Goal: Information Seeking & Learning: Check status

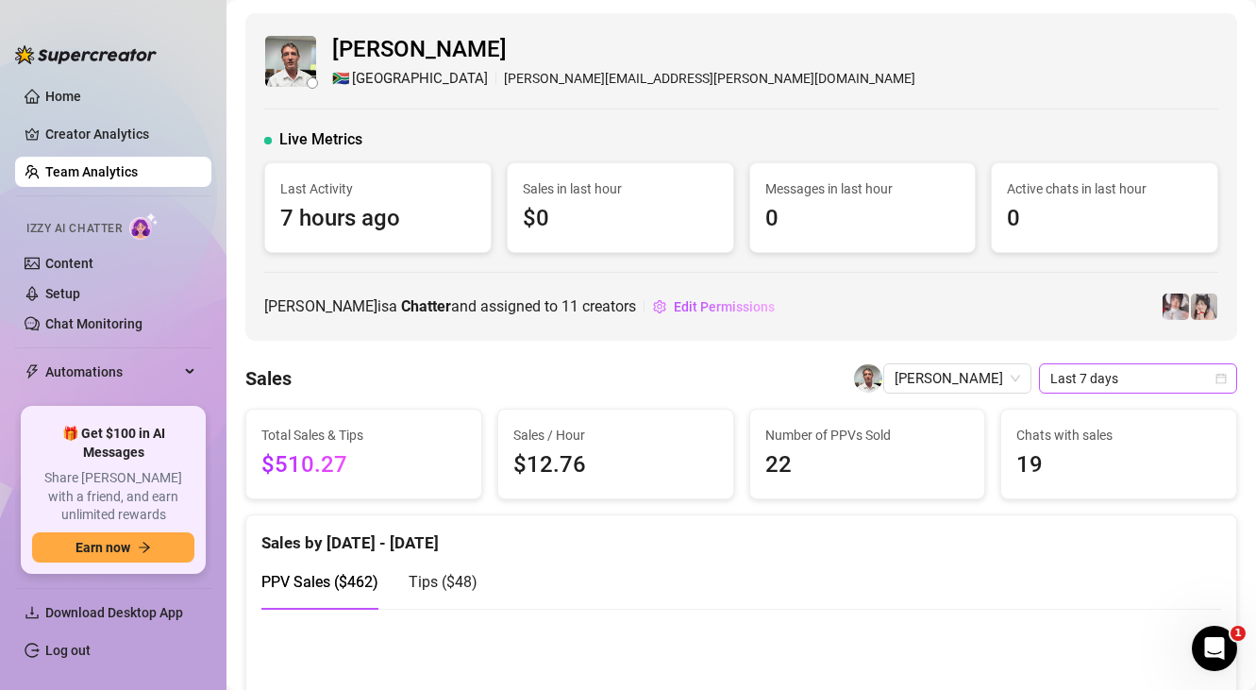
click at [1062, 379] on span "Last 7 days" at bounding box center [1137, 378] width 175 height 28
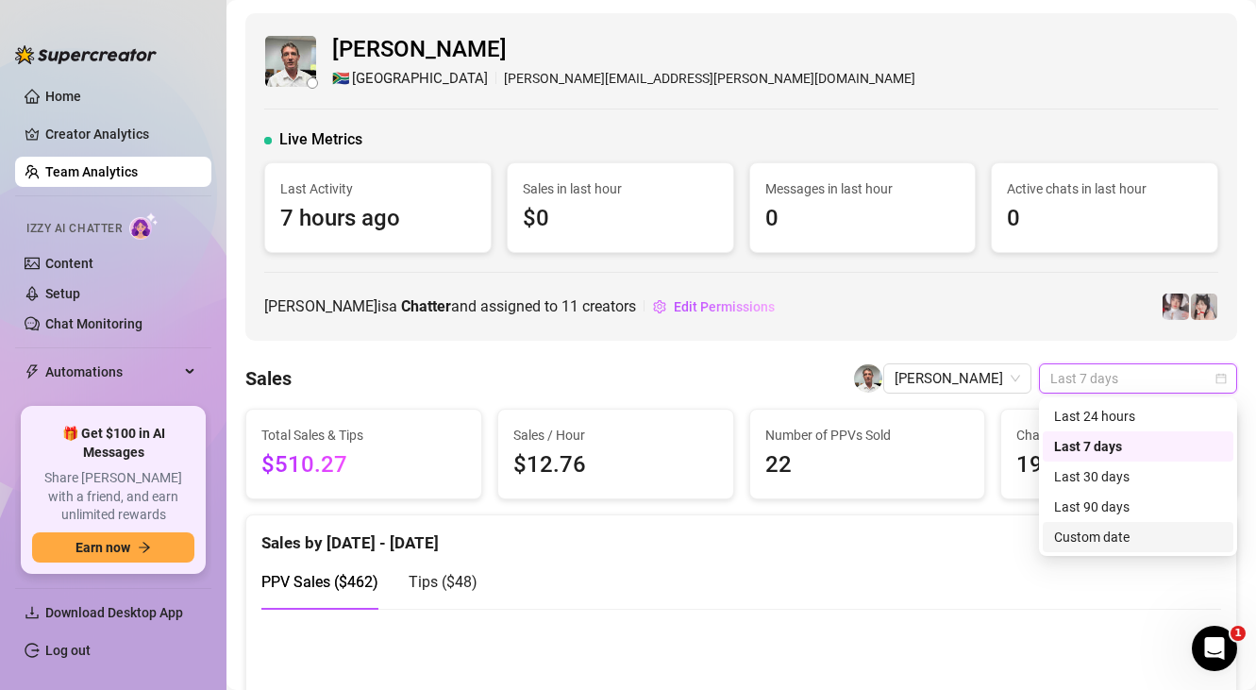
click at [1094, 528] on div "Custom date" at bounding box center [1138, 536] width 168 height 21
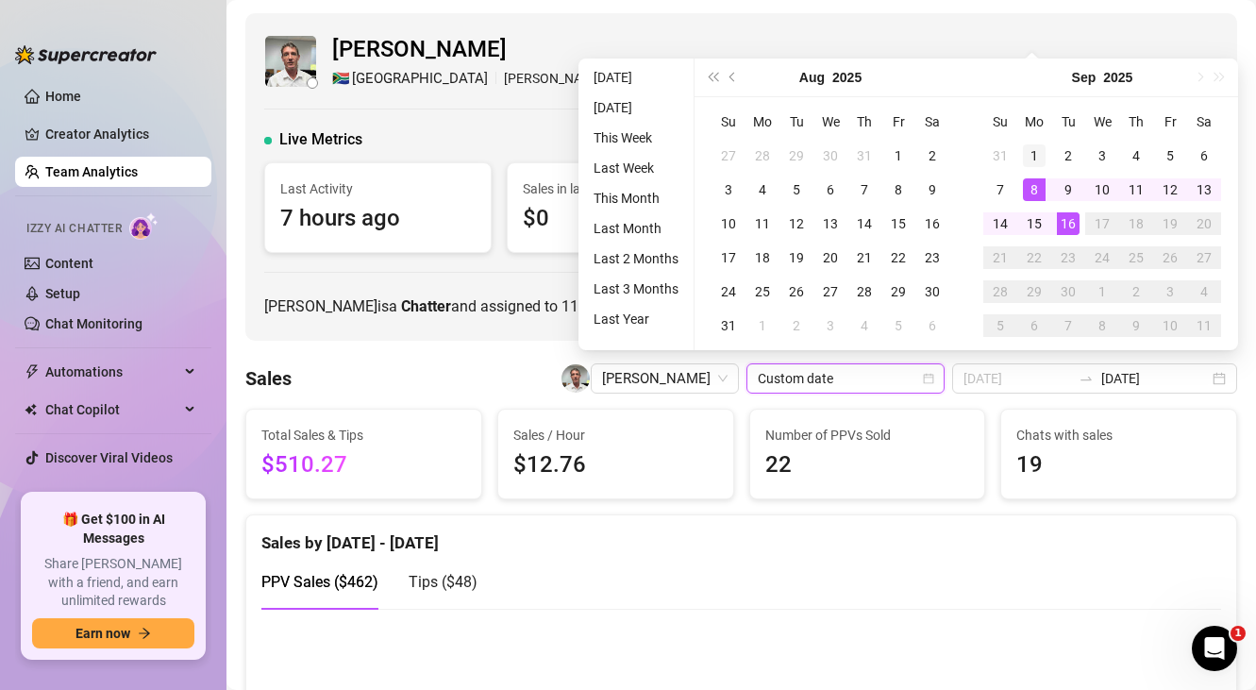
type input "[DATE]"
click at [1025, 160] on div "1" at bounding box center [1034, 155] width 23 height 23
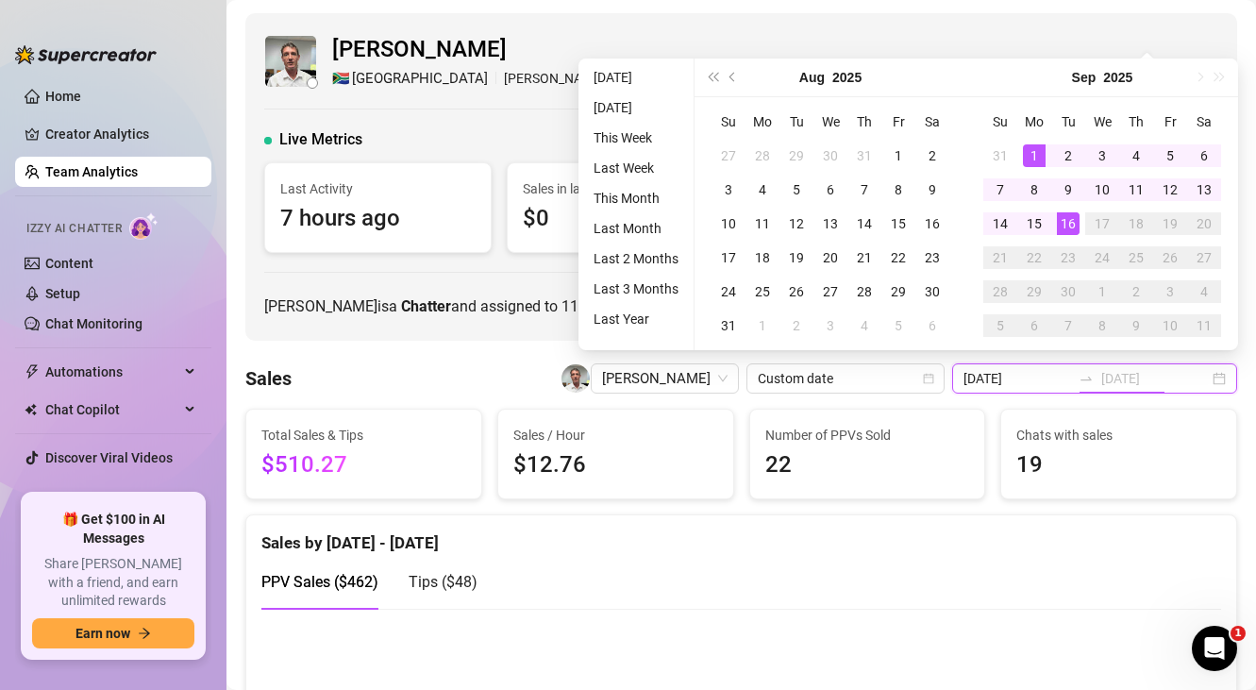
type input "[DATE]"
click at [1057, 228] on div "16" at bounding box center [1068, 223] width 23 height 23
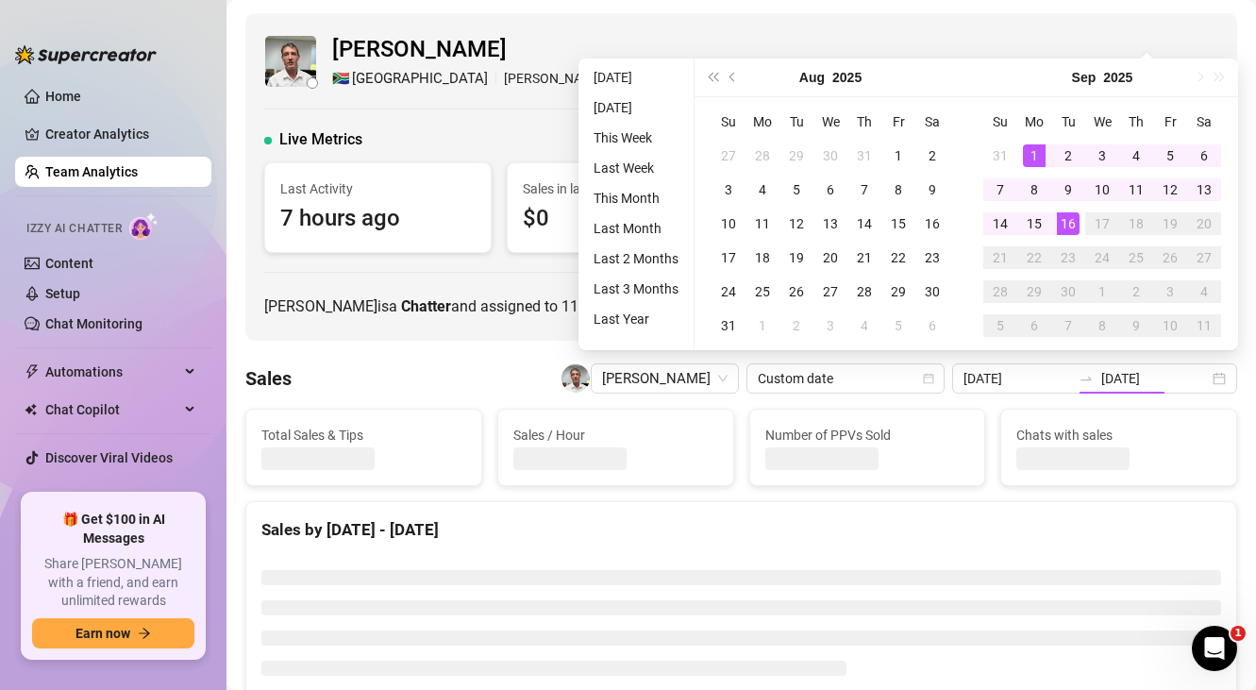
type input "[DATE]"
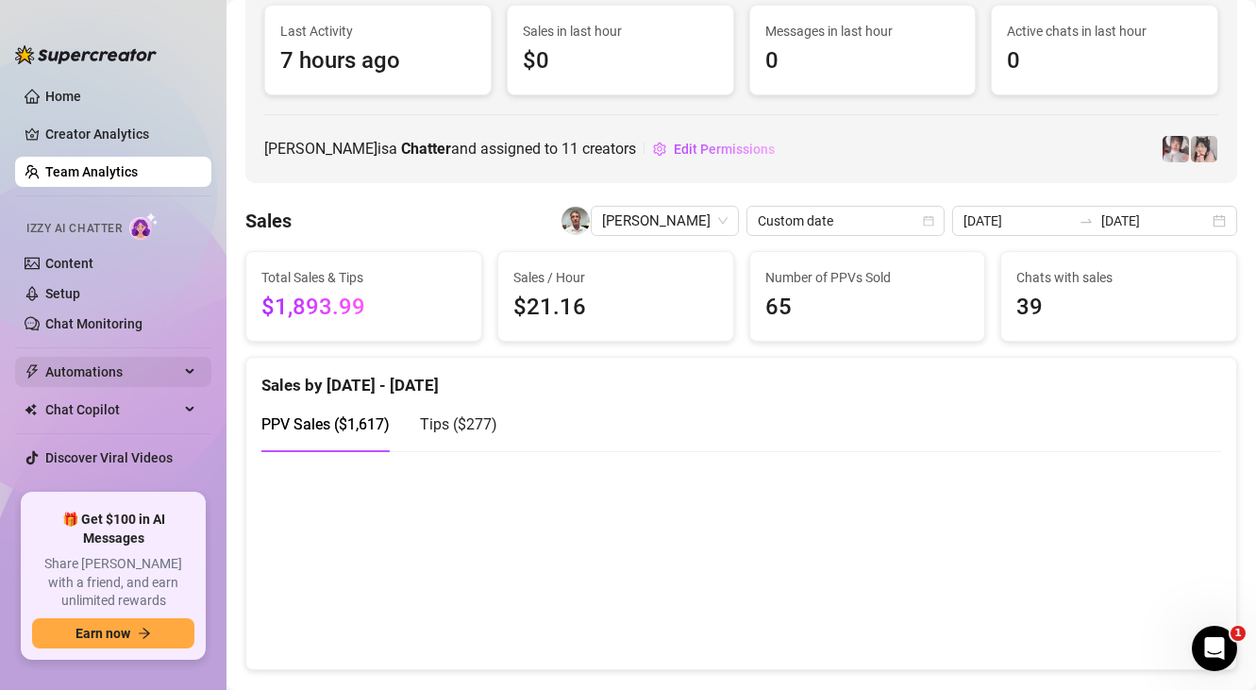
scroll to position [142, 0]
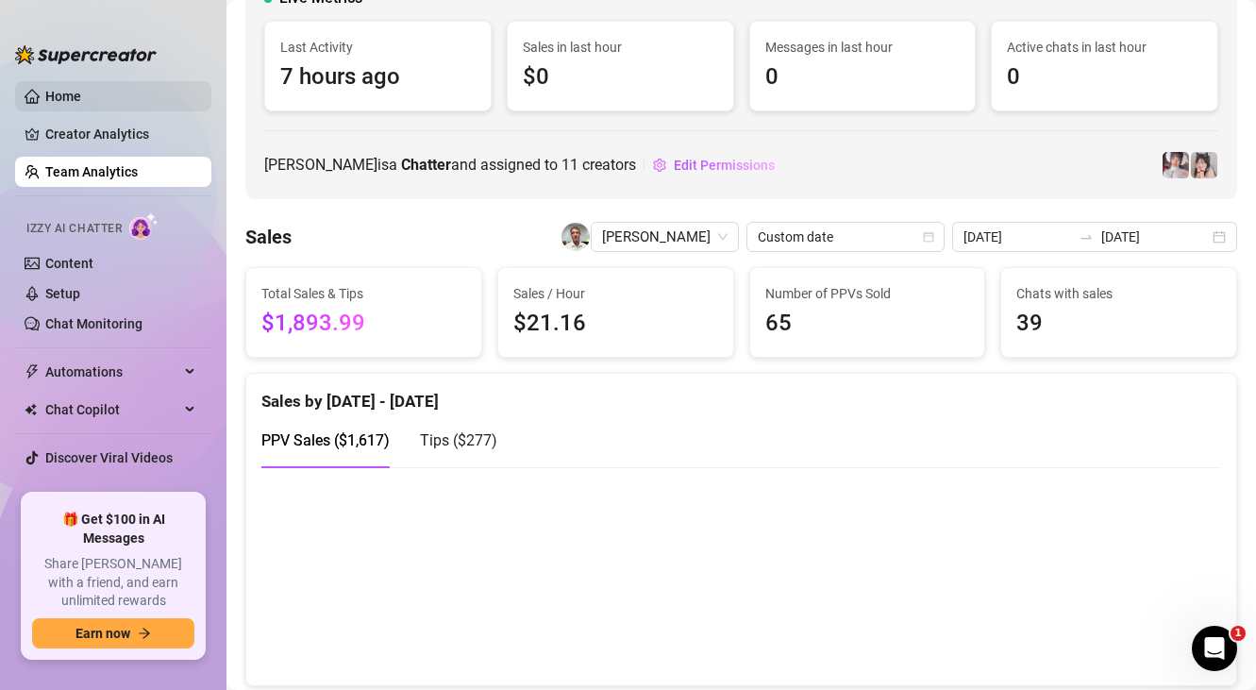
click at [68, 104] on link "Home" at bounding box center [63, 96] width 36 height 15
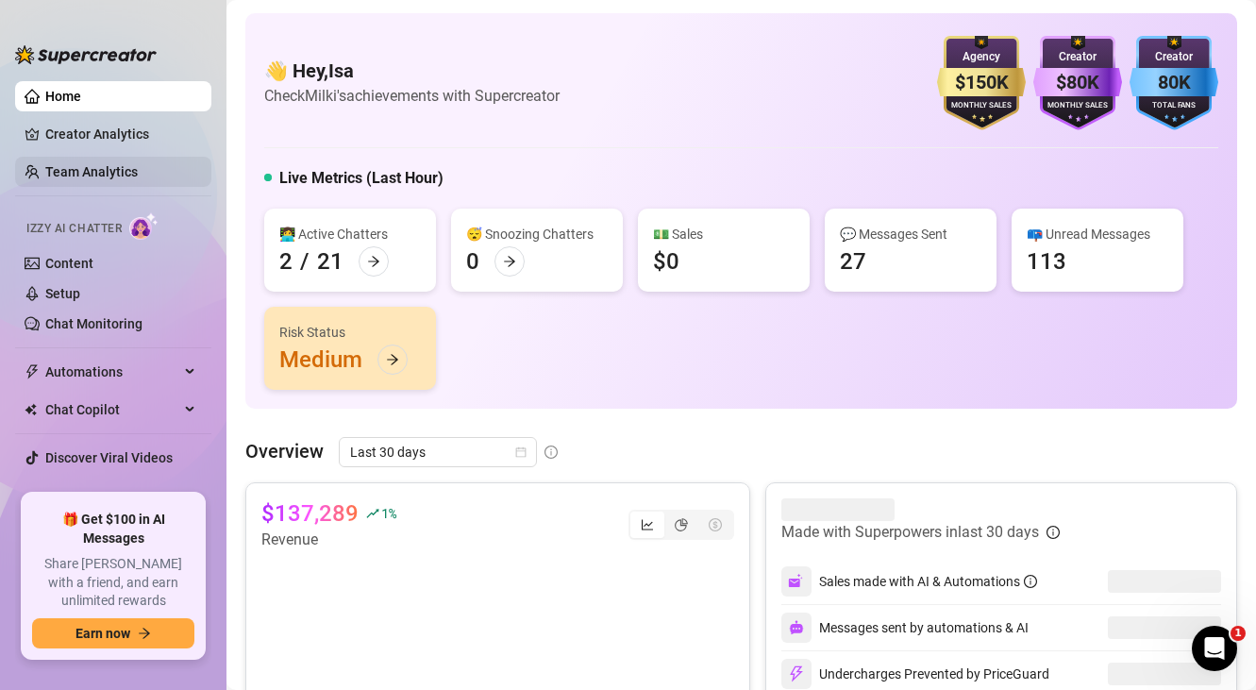
click at [128, 179] on link "Team Analytics" at bounding box center [91, 171] width 92 height 15
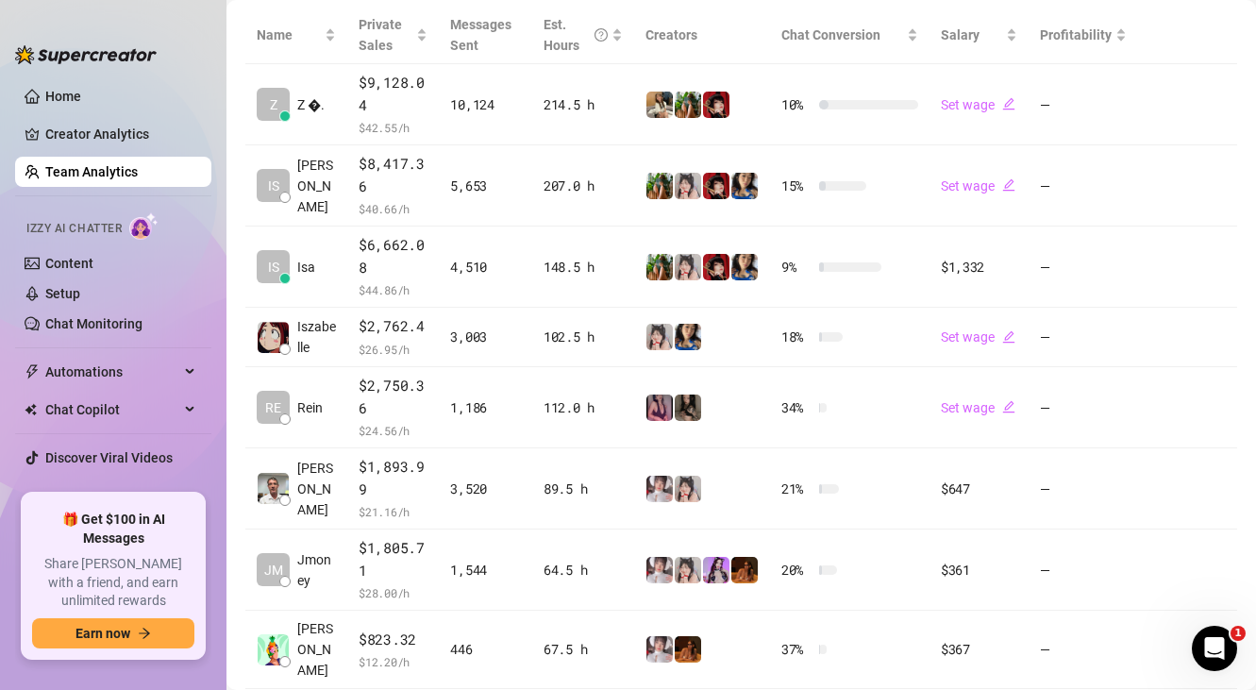
scroll to position [455, 0]
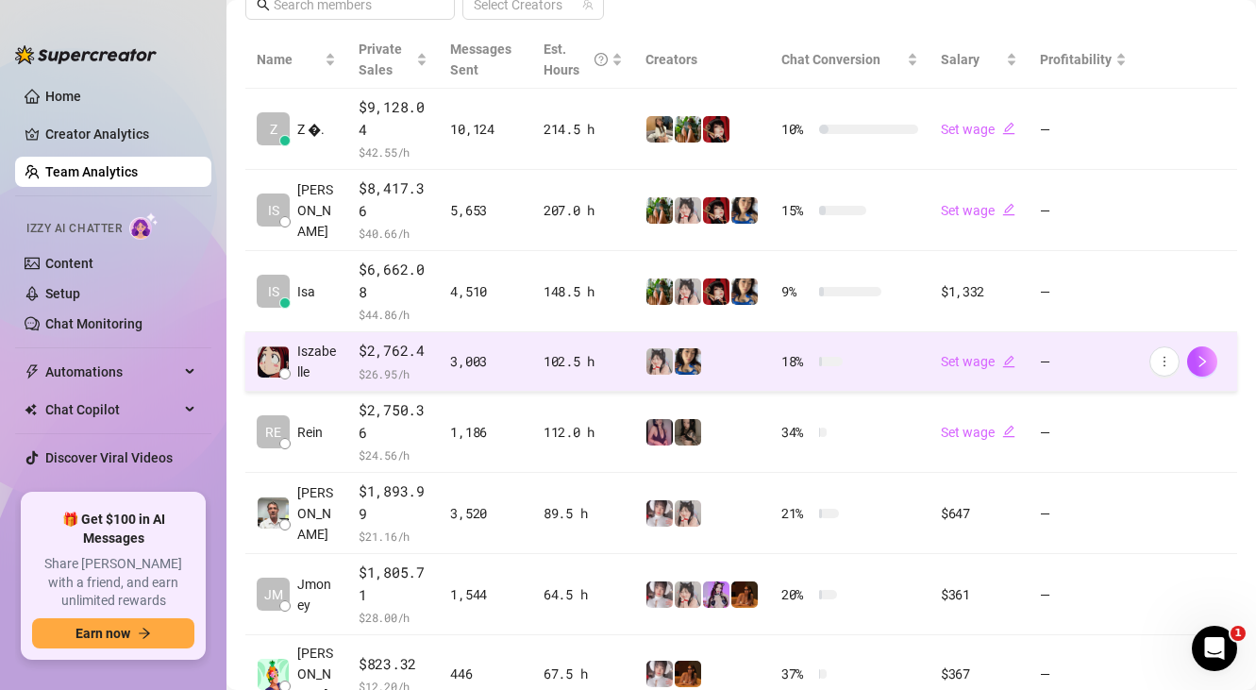
click at [439, 369] on td "3,003" at bounding box center [485, 361] width 93 height 59
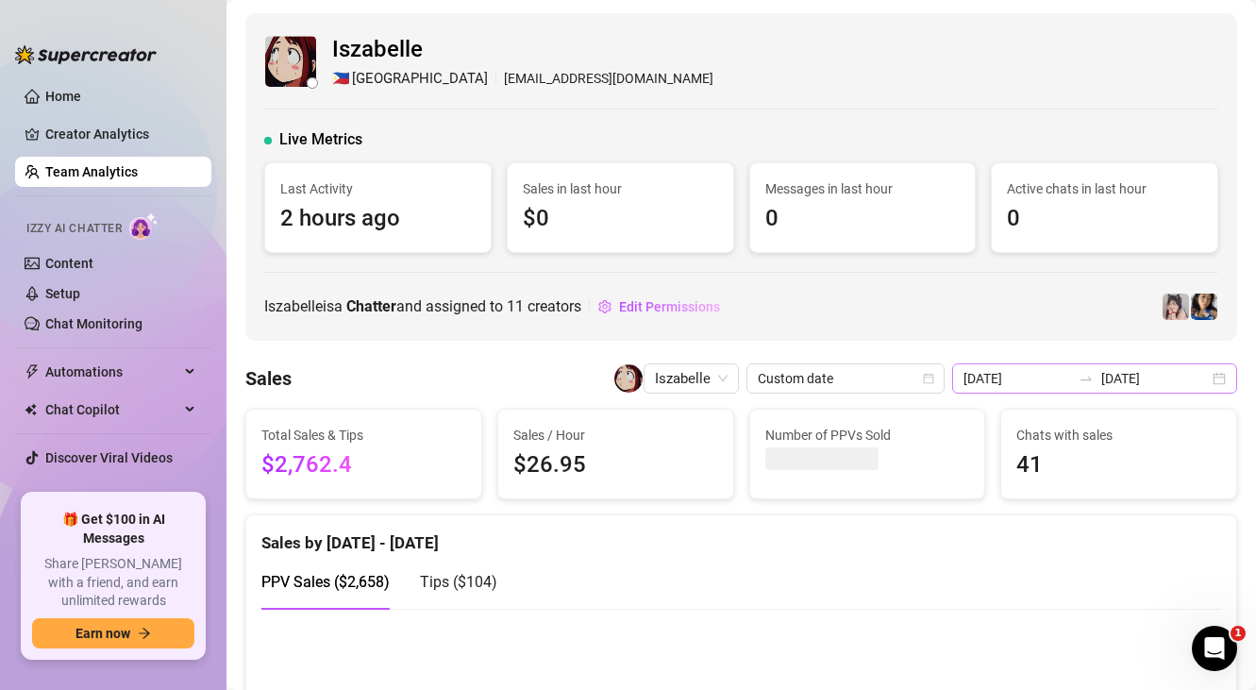
click at [1101, 391] on div "[DATE] [DATE]" at bounding box center [1094, 378] width 285 height 30
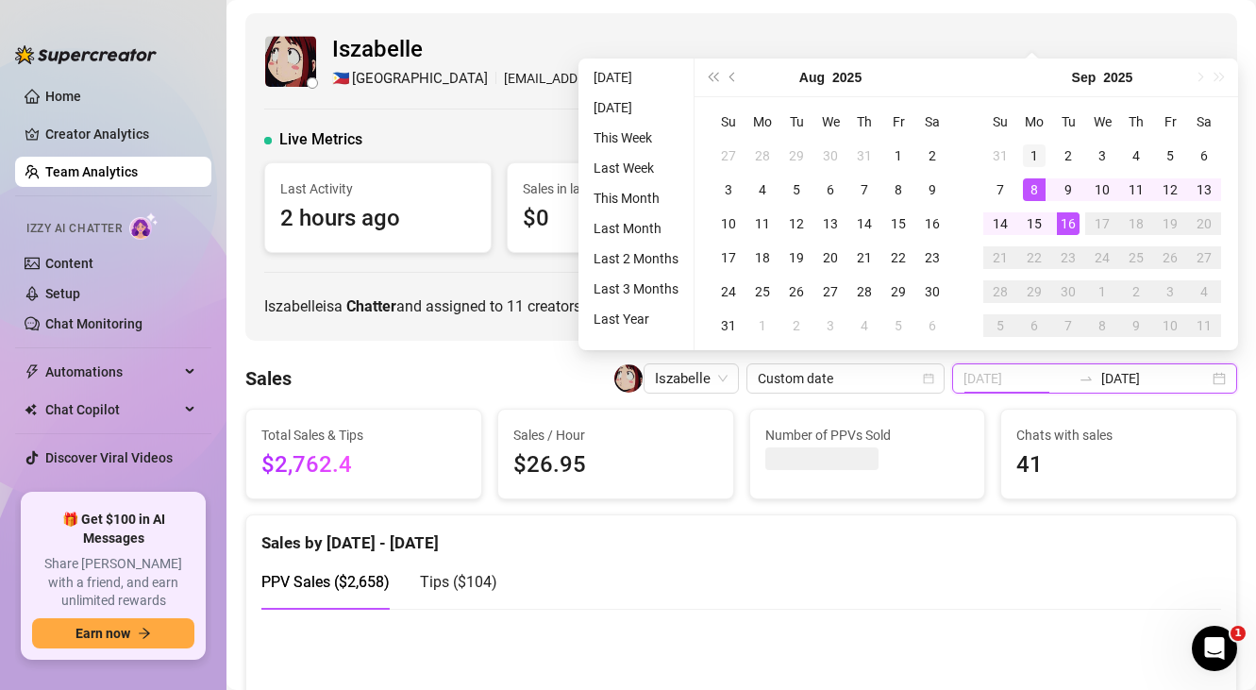
type input "[DATE]"
click at [1029, 166] on div "1" at bounding box center [1034, 155] width 23 height 23
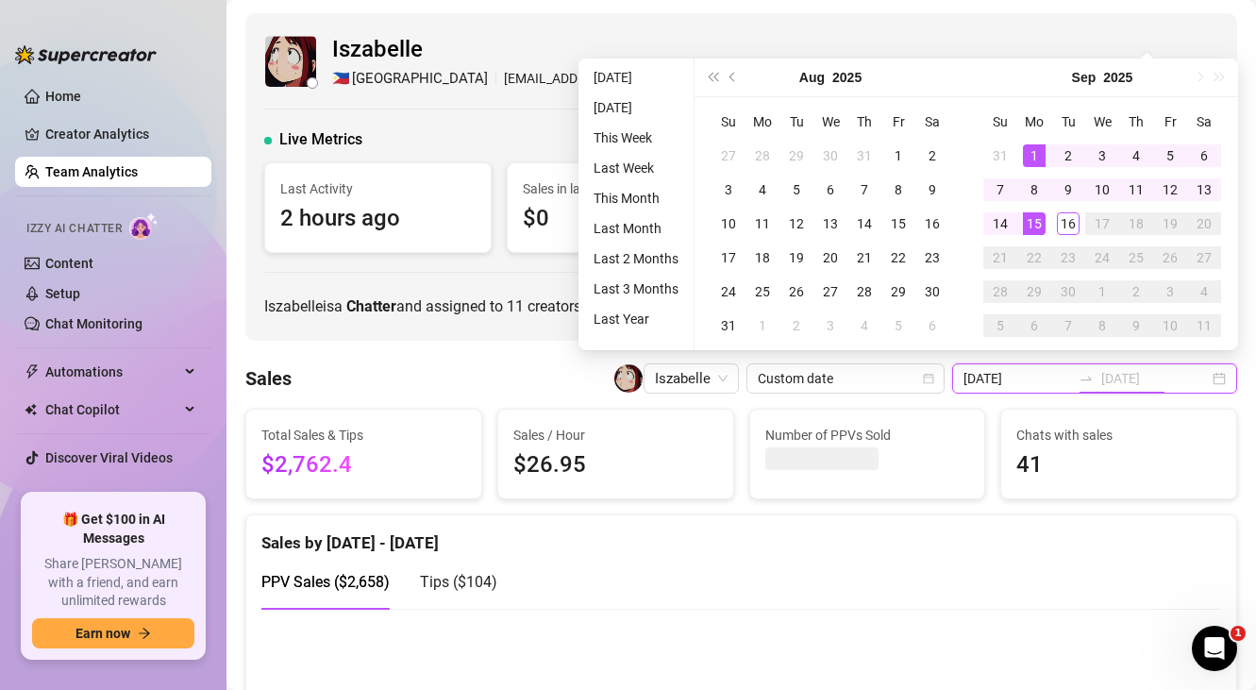
type input "[DATE]"
click at [1038, 221] on div "15" at bounding box center [1034, 223] width 23 height 23
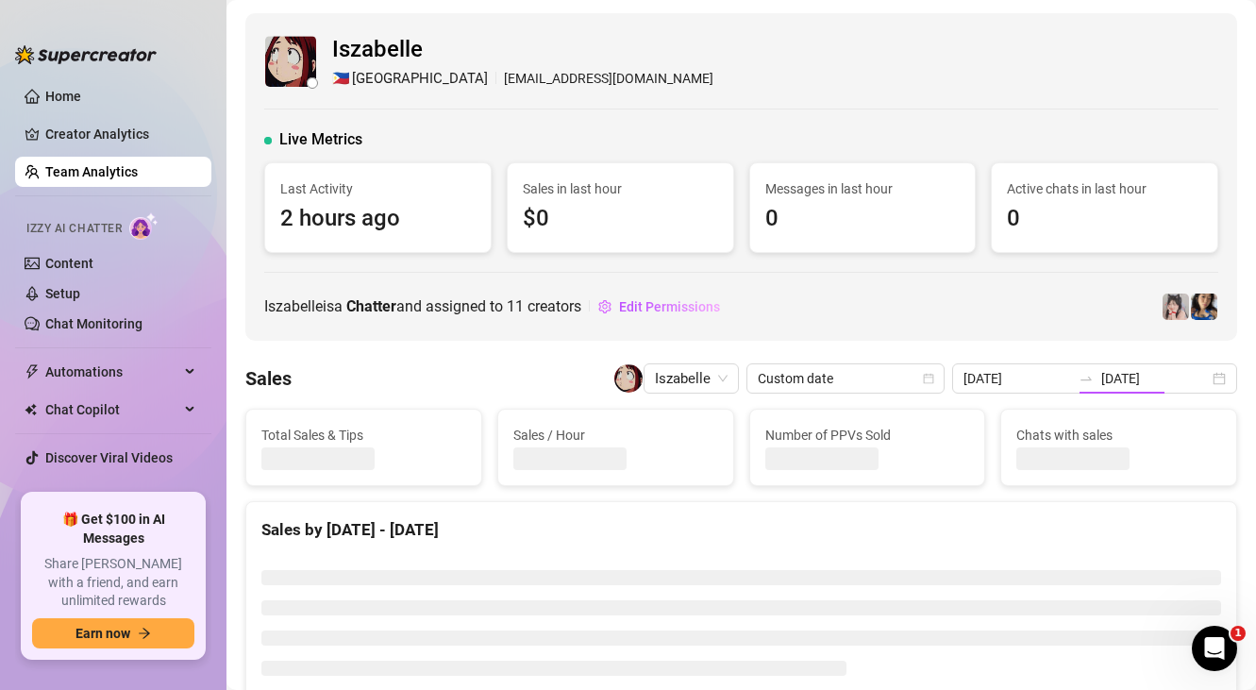
type input "[DATE]"
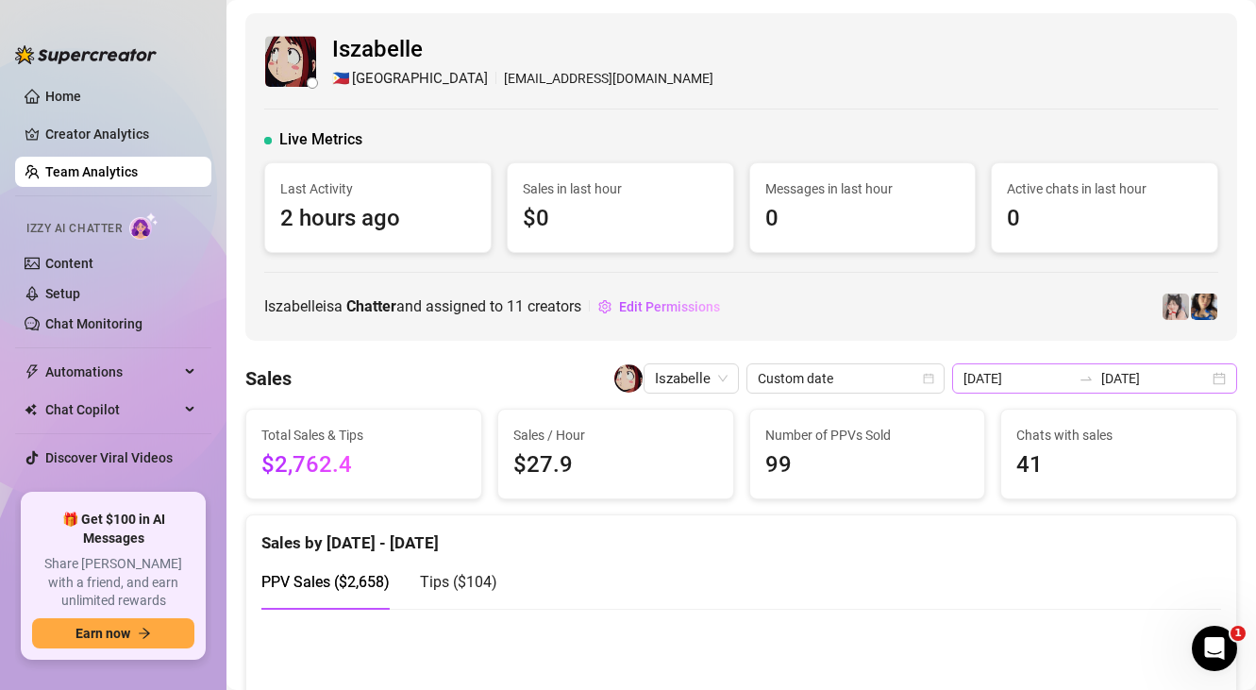
click at [1093, 380] on icon "swap-right" at bounding box center [1085, 378] width 15 height 15
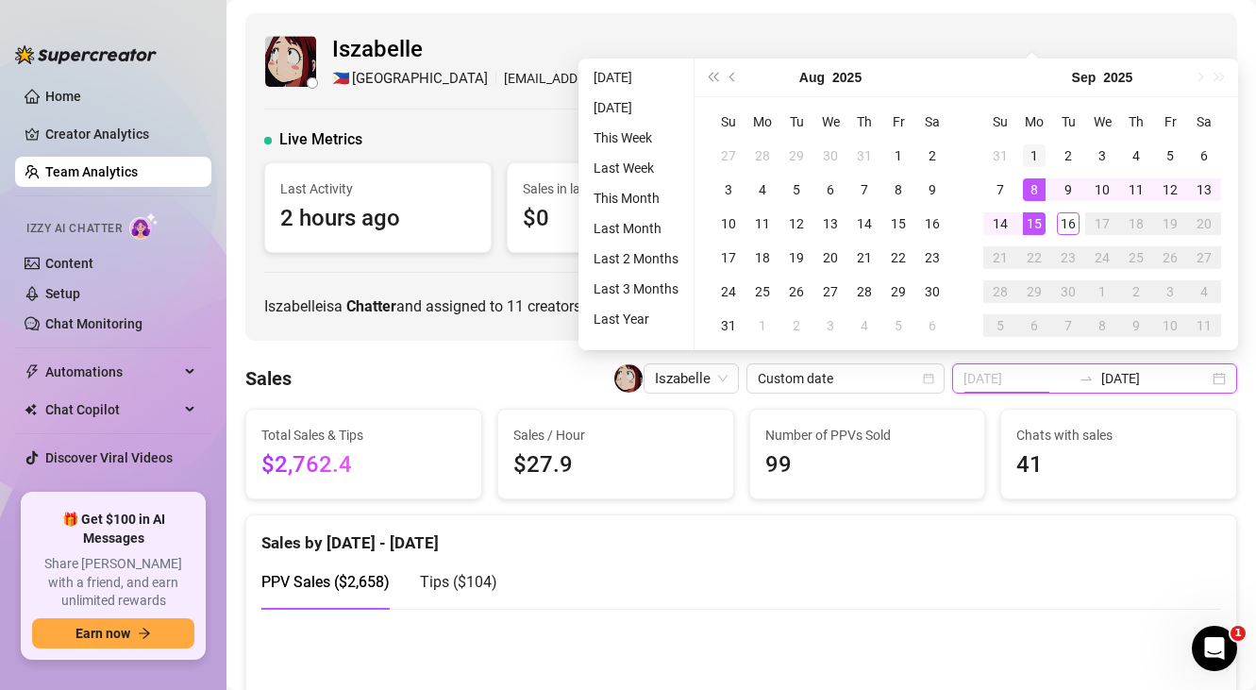
type input "[DATE]"
click at [1030, 153] on div "1" at bounding box center [1034, 155] width 23 height 23
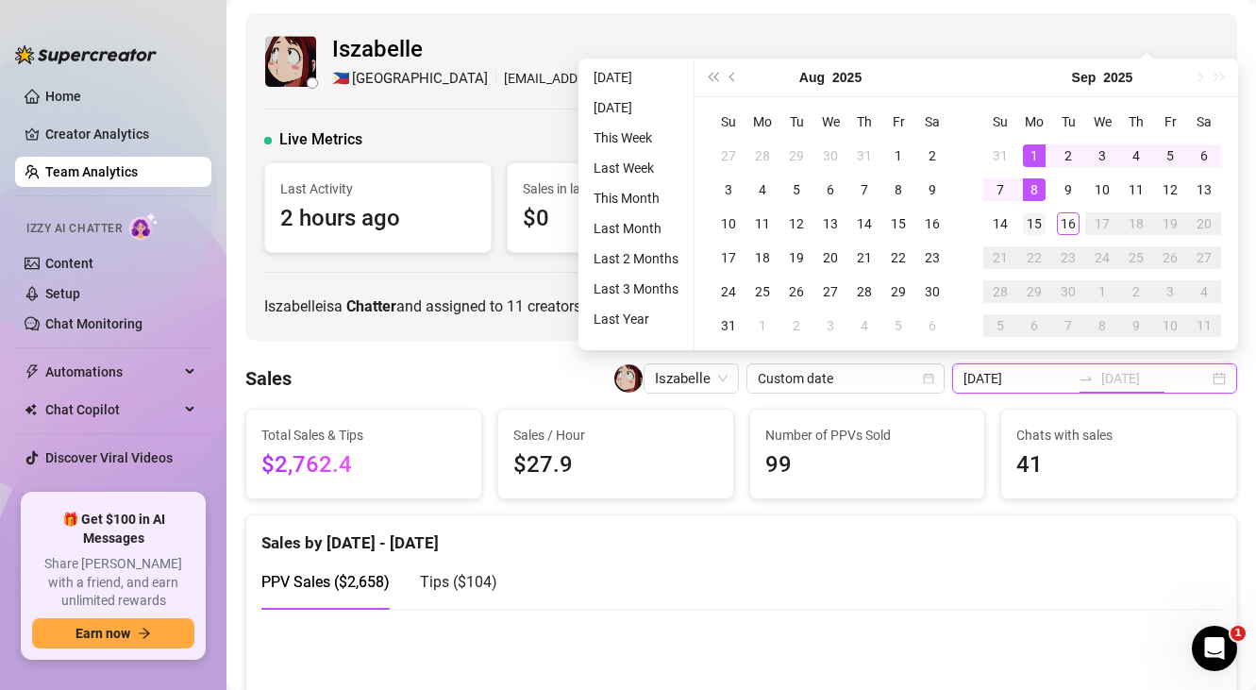
type input "[DATE]"
click at [1029, 224] on div "15" at bounding box center [1034, 223] width 23 height 23
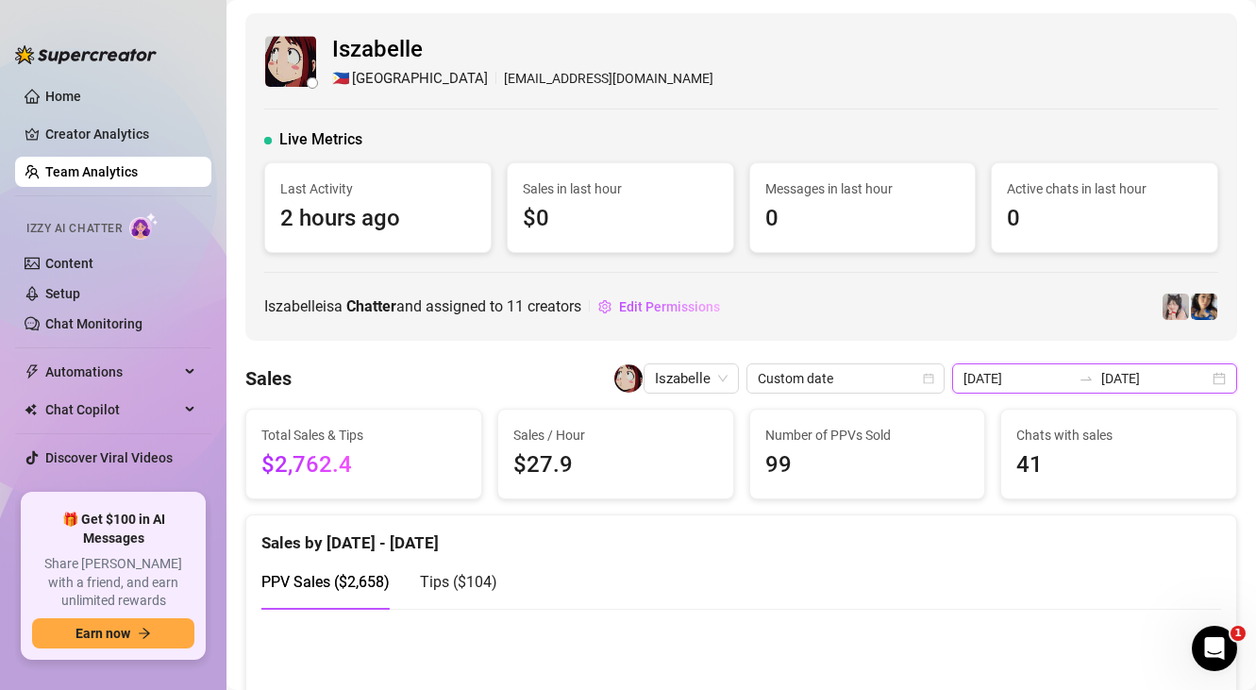
click at [1067, 385] on input "[DATE]" at bounding box center [1017, 378] width 108 height 21
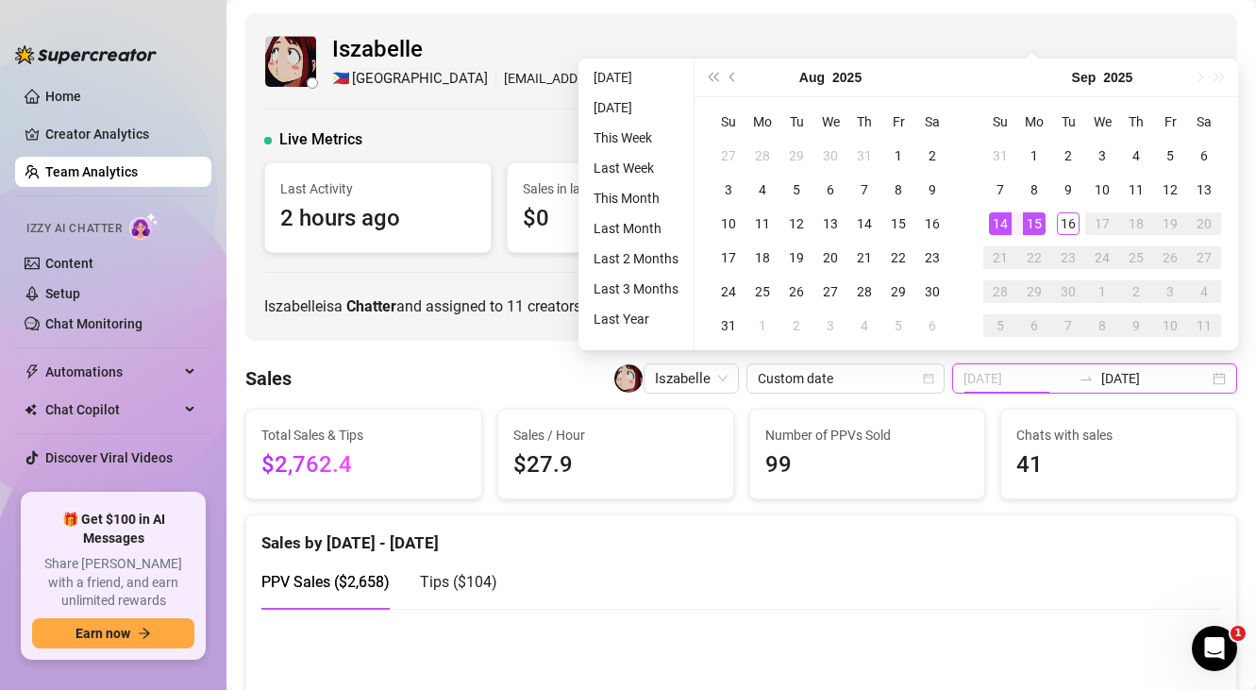
type input "[DATE]"
click at [1008, 227] on div "14" at bounding box center [1000, 223] width 23 height 23
type input "[DATE]"
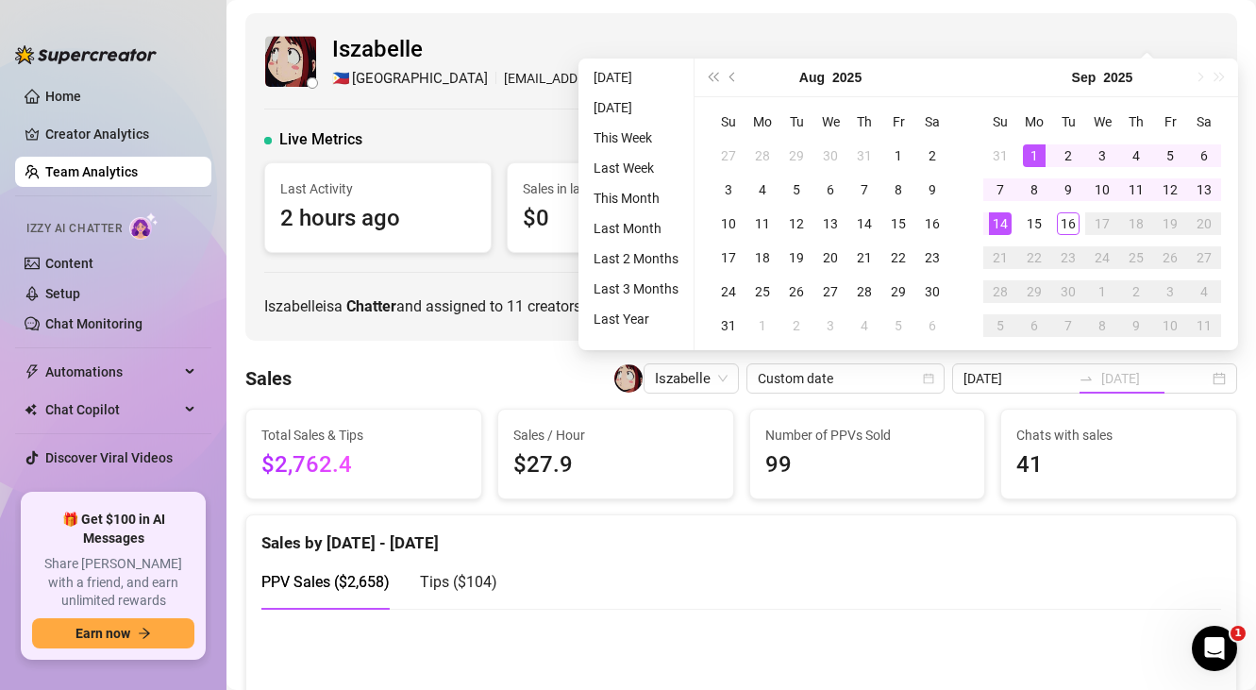
click at [1032, 156] on div "1" at bounding box center [1034, 155] width 23 height 23
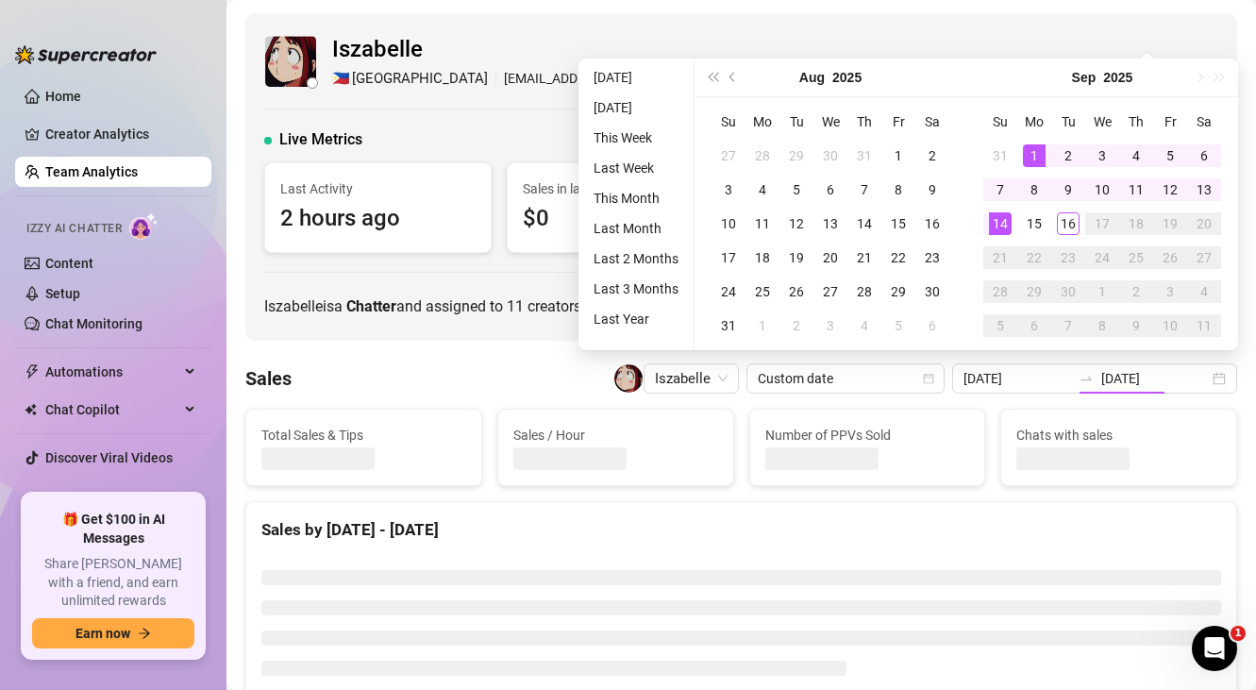
type input "[DATE]"
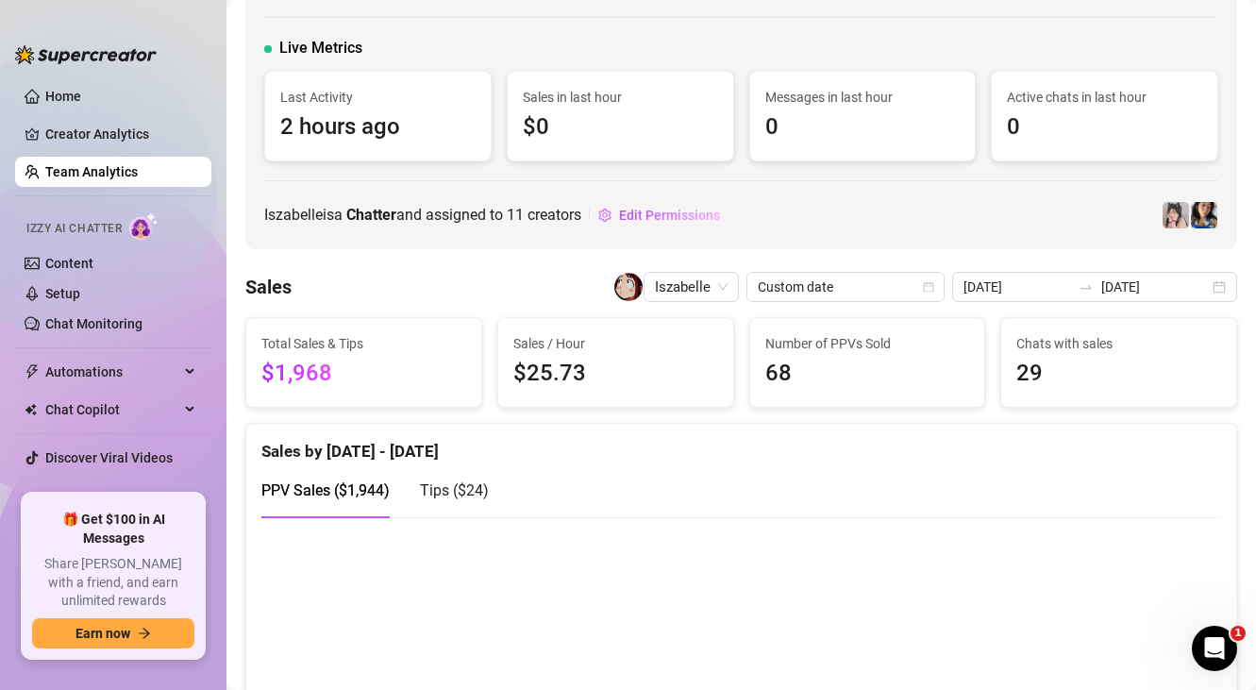
scroll to position [74, 0]
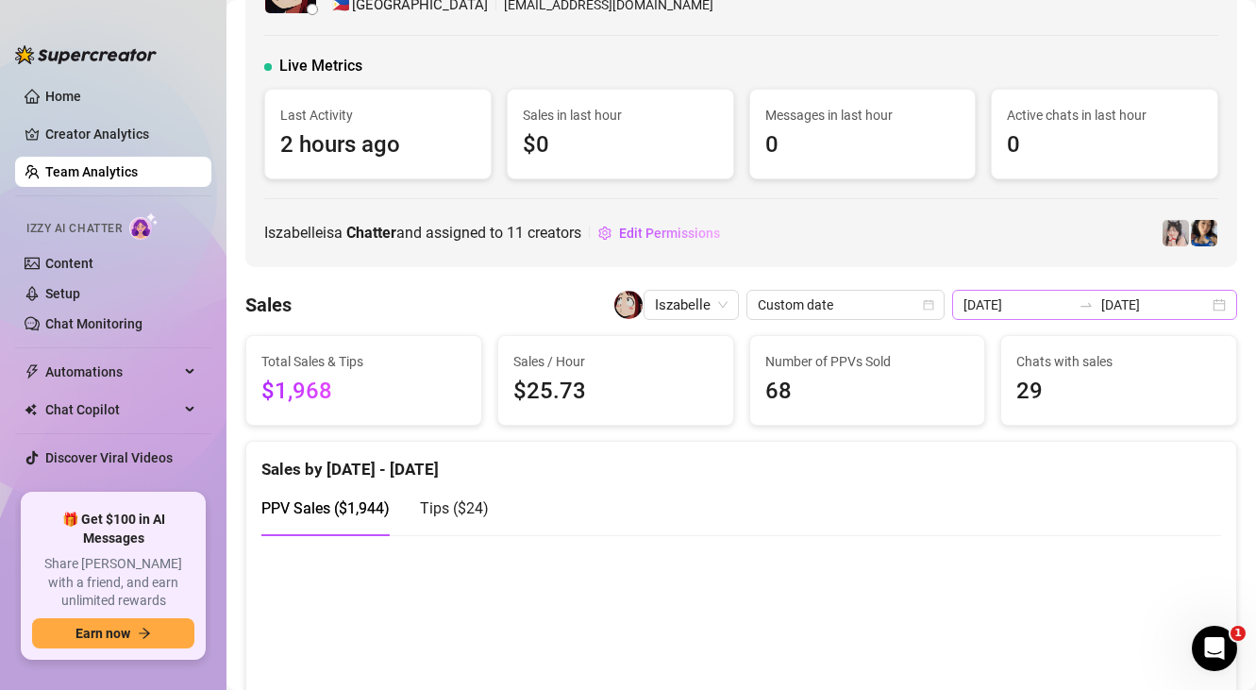
click at [1093, 297] on icon "swap-right" at bounding box center [1085, 304] width 15 height 15
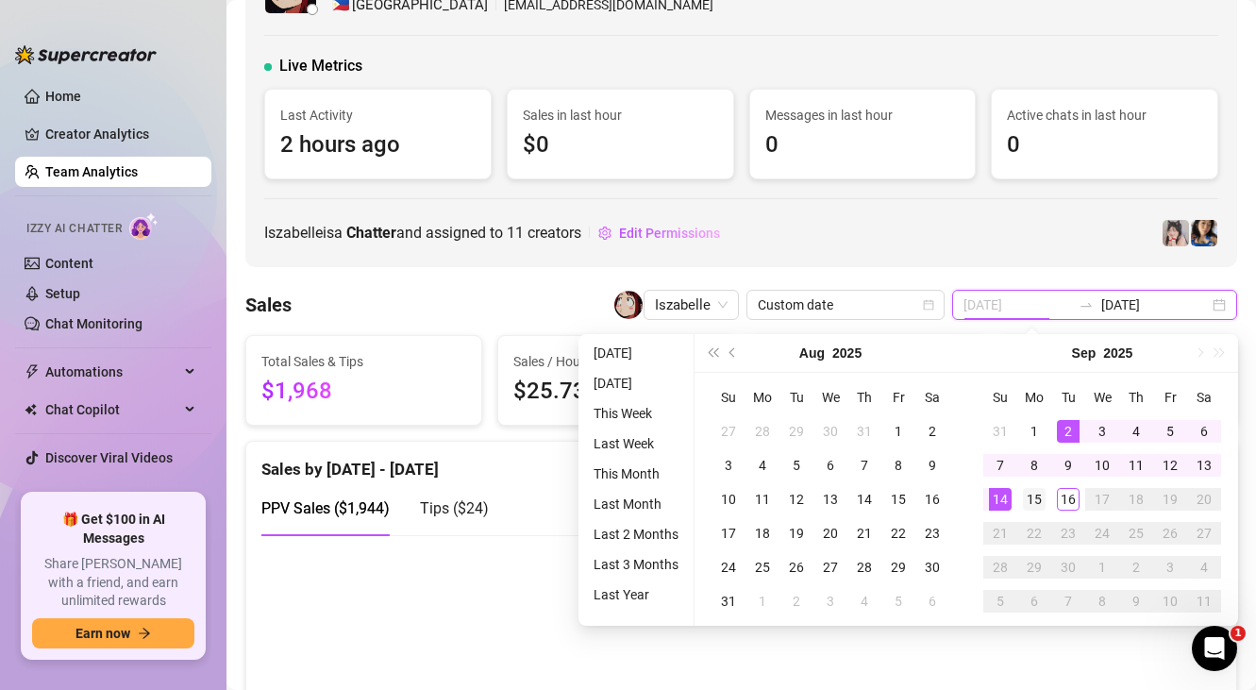
type input "[DATE]"
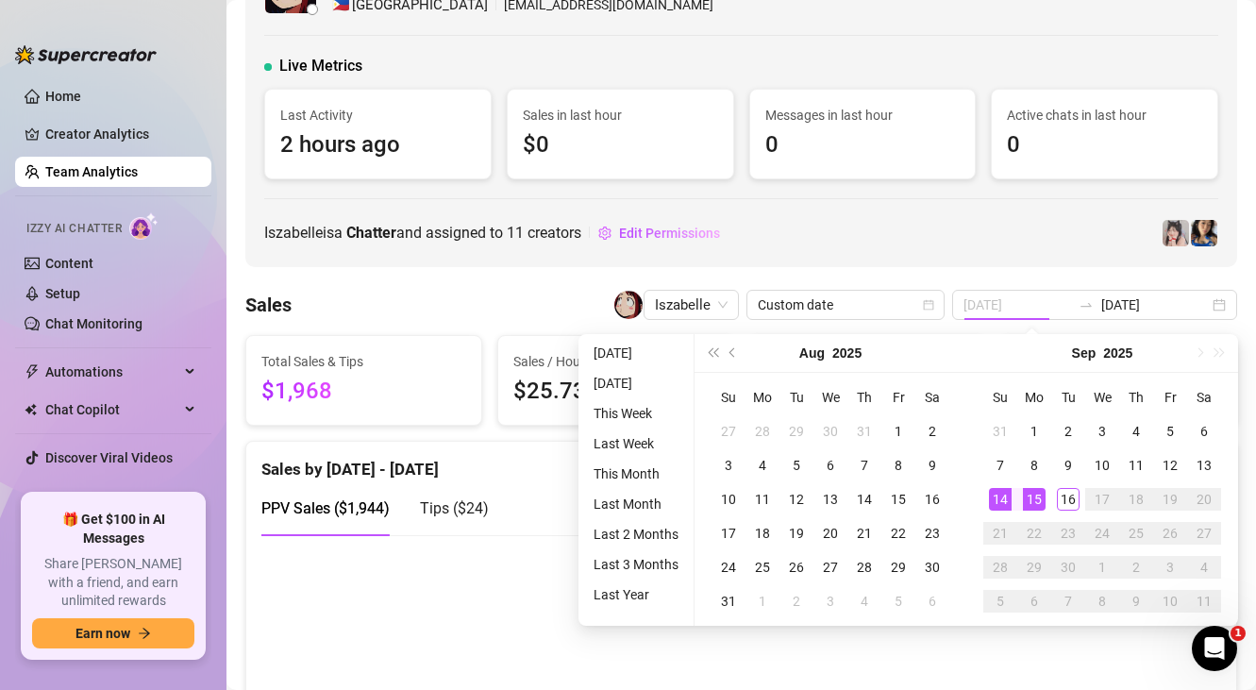
click at [1034, 500] on div "15" at bounding box center [1034, 499] width 23 height 23
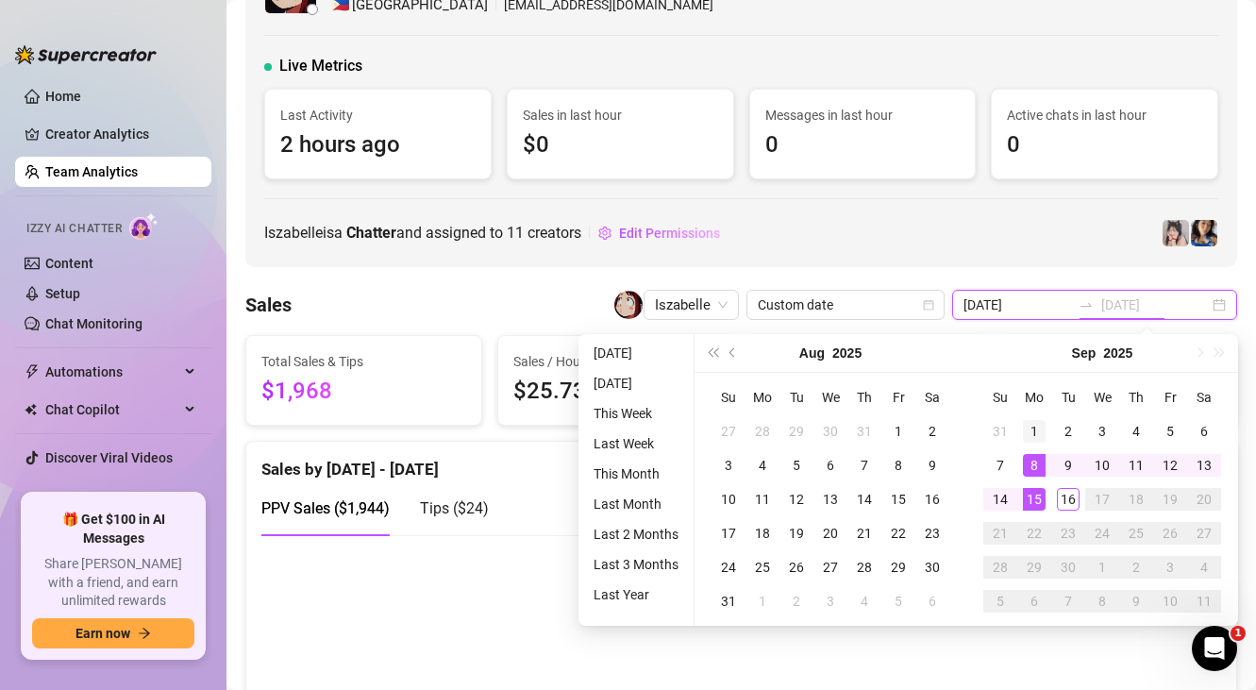
type input "[DATE]"
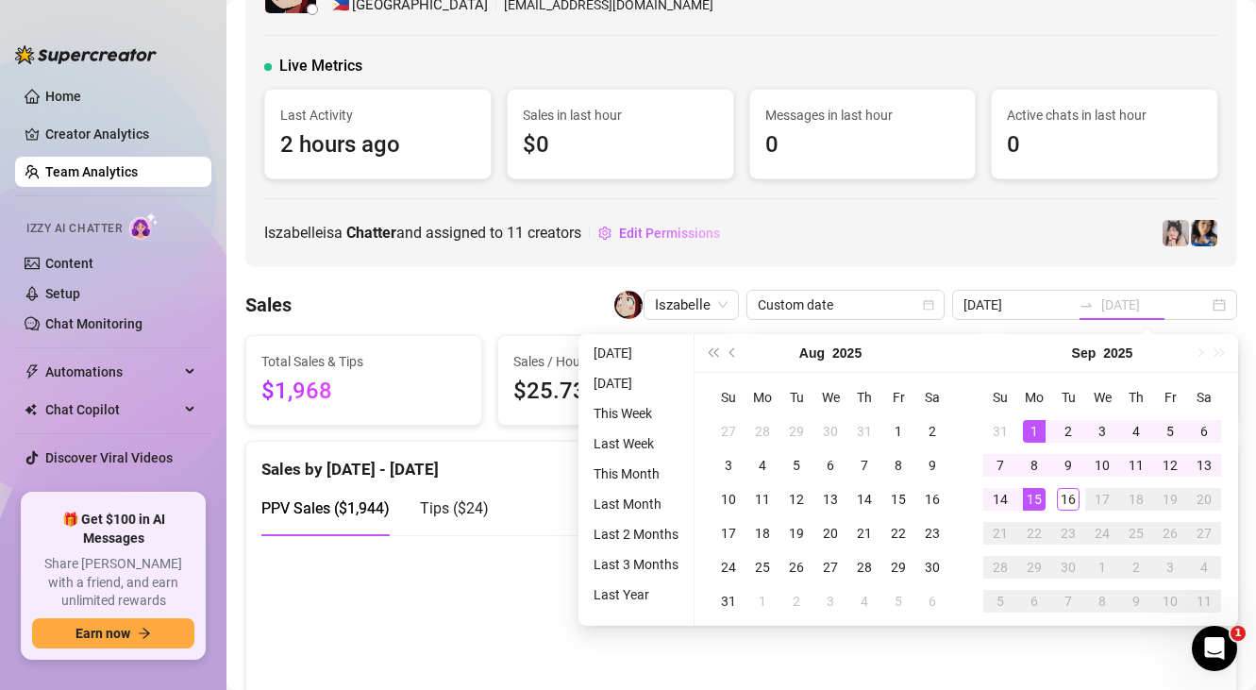
click at [1039, 426] on div "1" at bounding box center [1034, 431] width 23 height 23
type input "[DATE]"
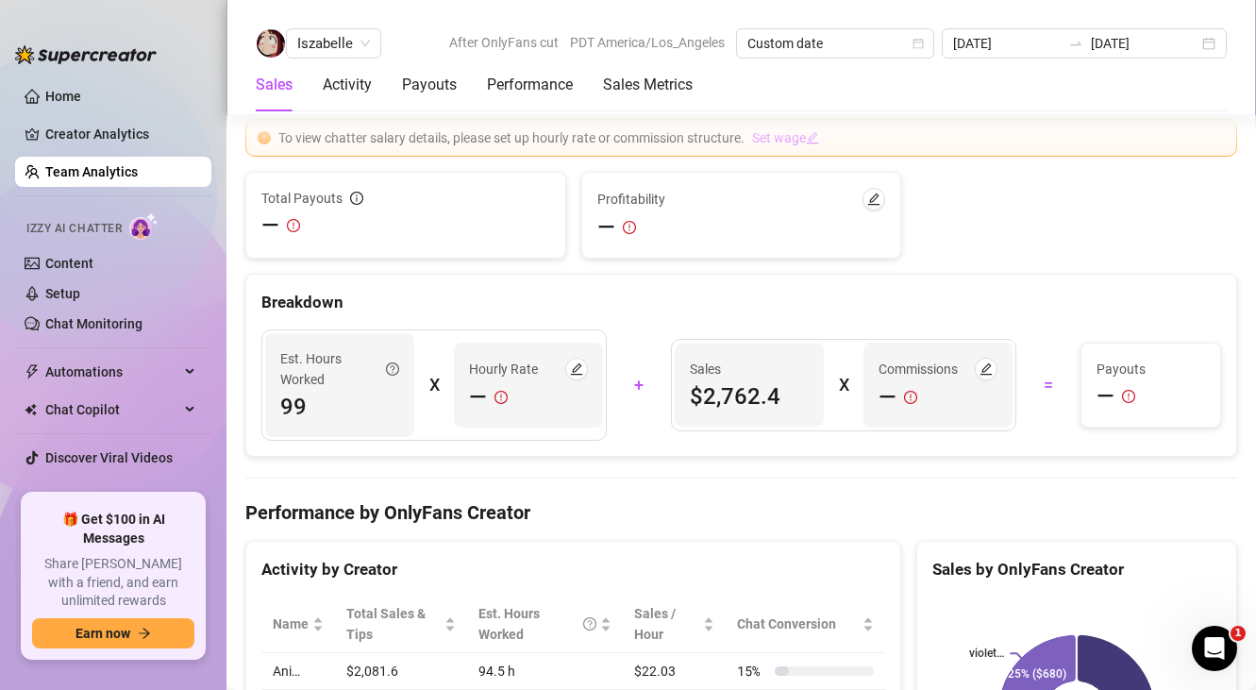
scroll to position [2359, 0]
click at [102, 172] on link "Team Analytics" at bounding box center [91, 171] width 92 height 15
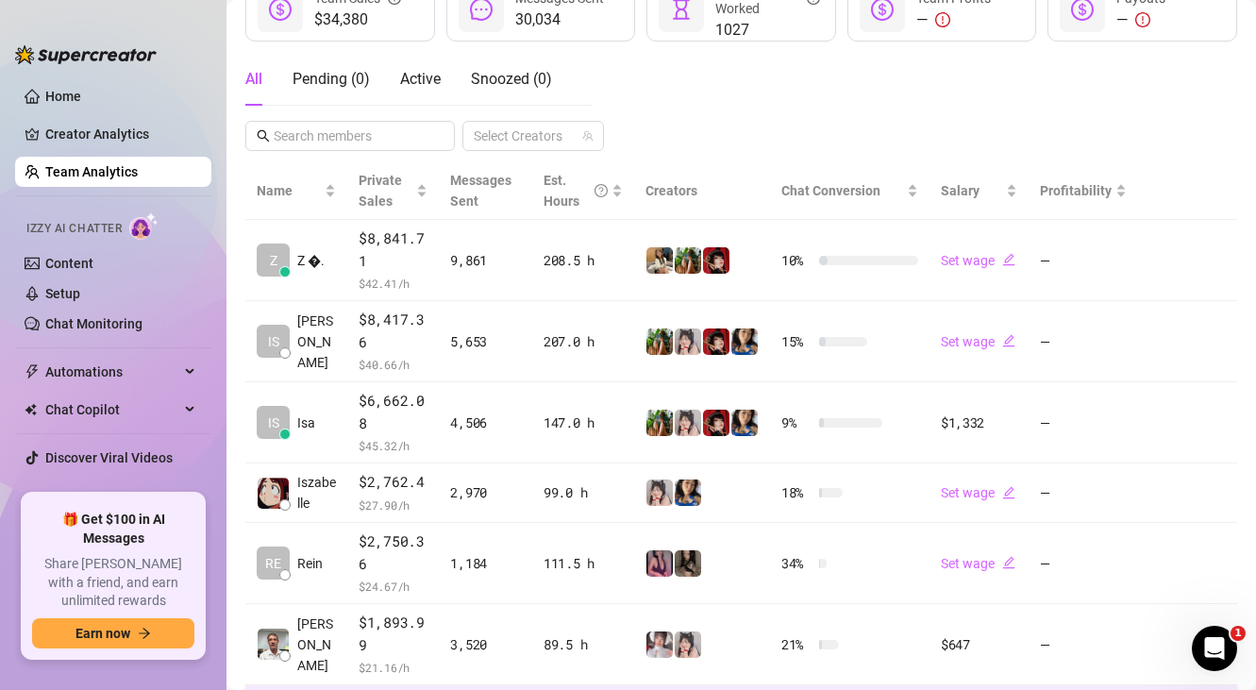
scroll to position [323, 0]
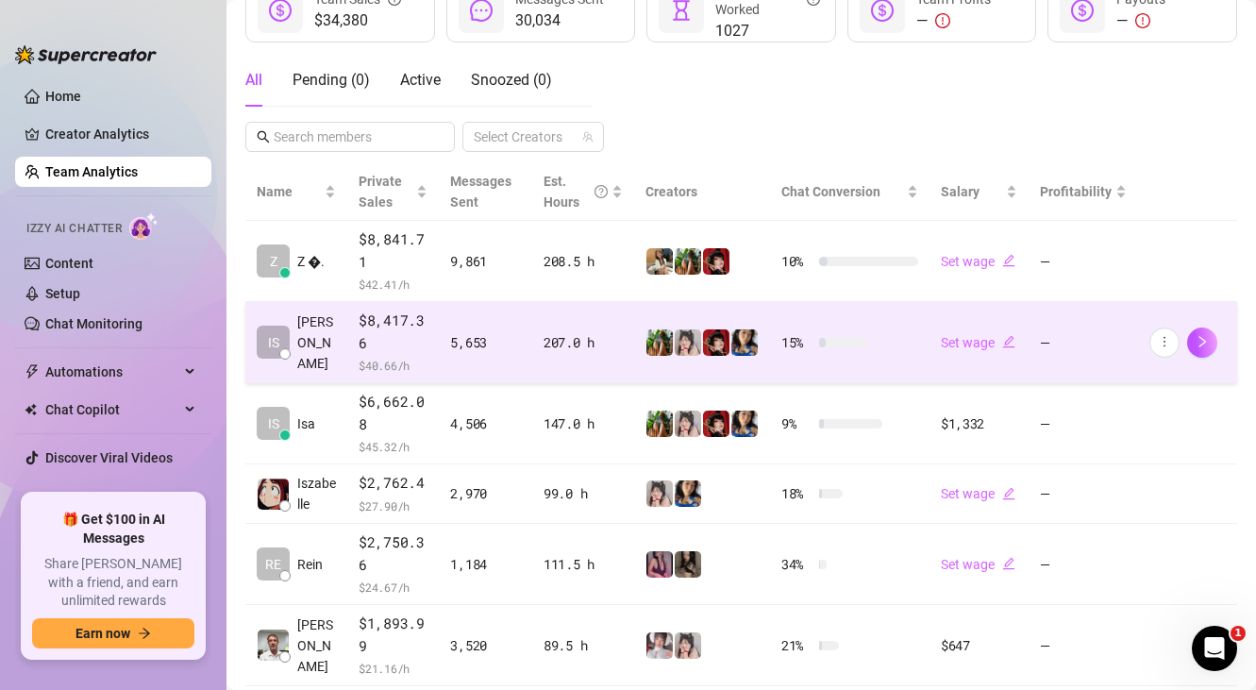
click at [424, 335] on td "$8,417.36 $ 40.66 /h" at bounding box center [393, 342] width 92 height 81
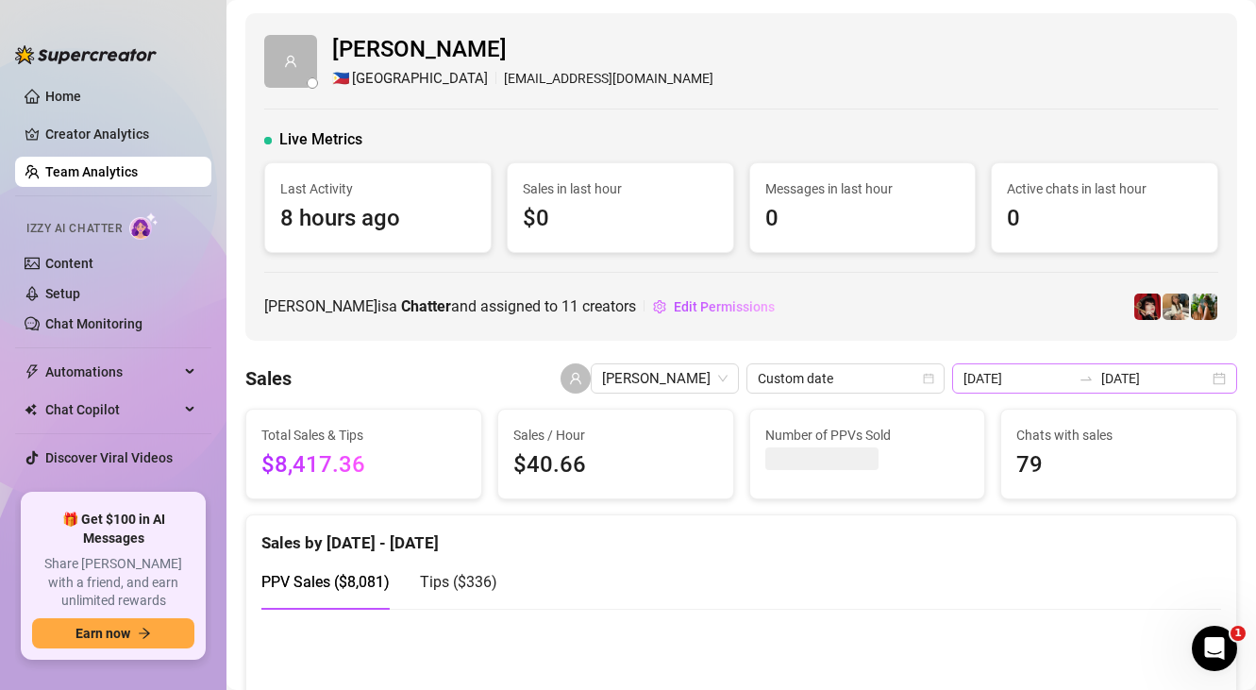
click at [1101, 372] on div at bounding box center [1086, 378] width 30 height 15
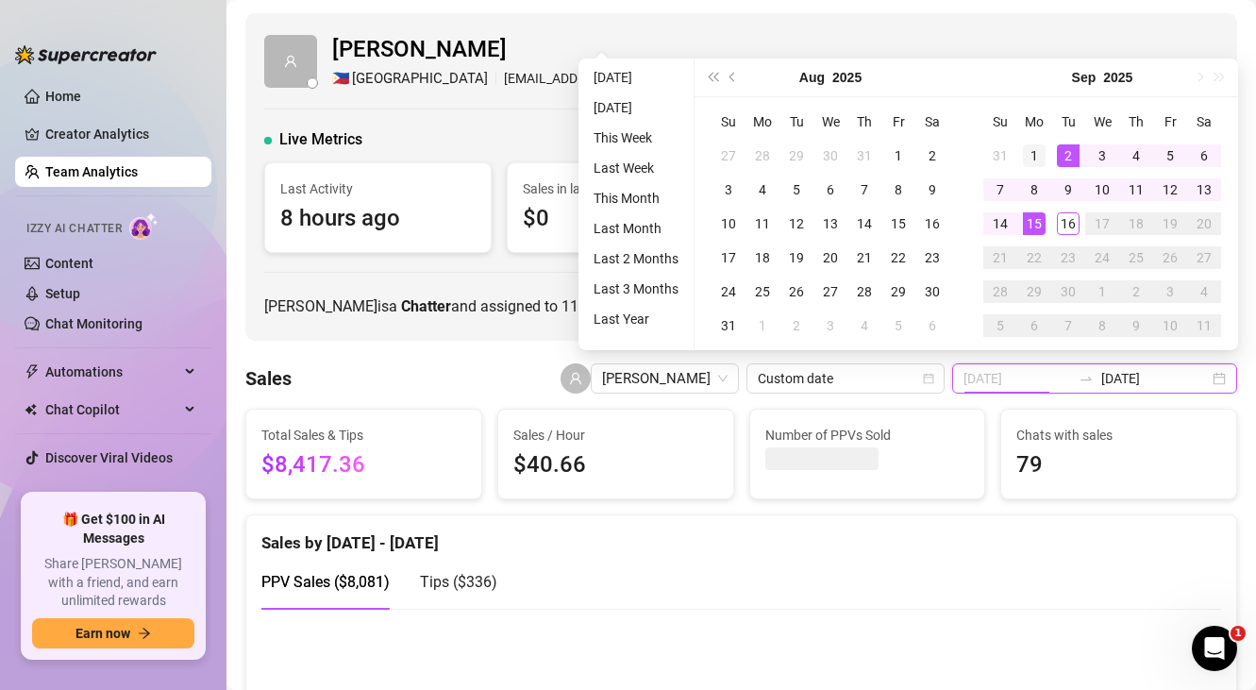
type input "[DATE]"
click at [1036, 159] on div "1" at bounding box center [1034, 155] width 23 height 23
type input "[DATE]"
click at [1036, 222] on div "15" at bounding box center [1034, 223] width 23 height 23
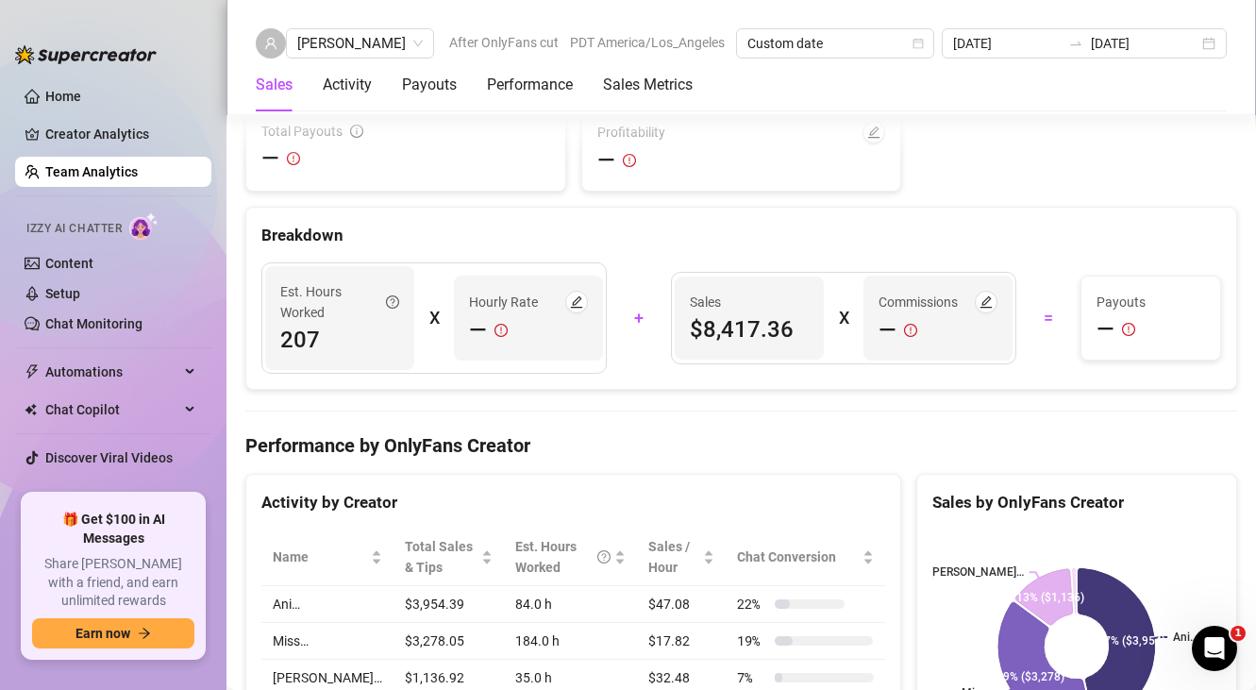
scroll to position [2382, 0]
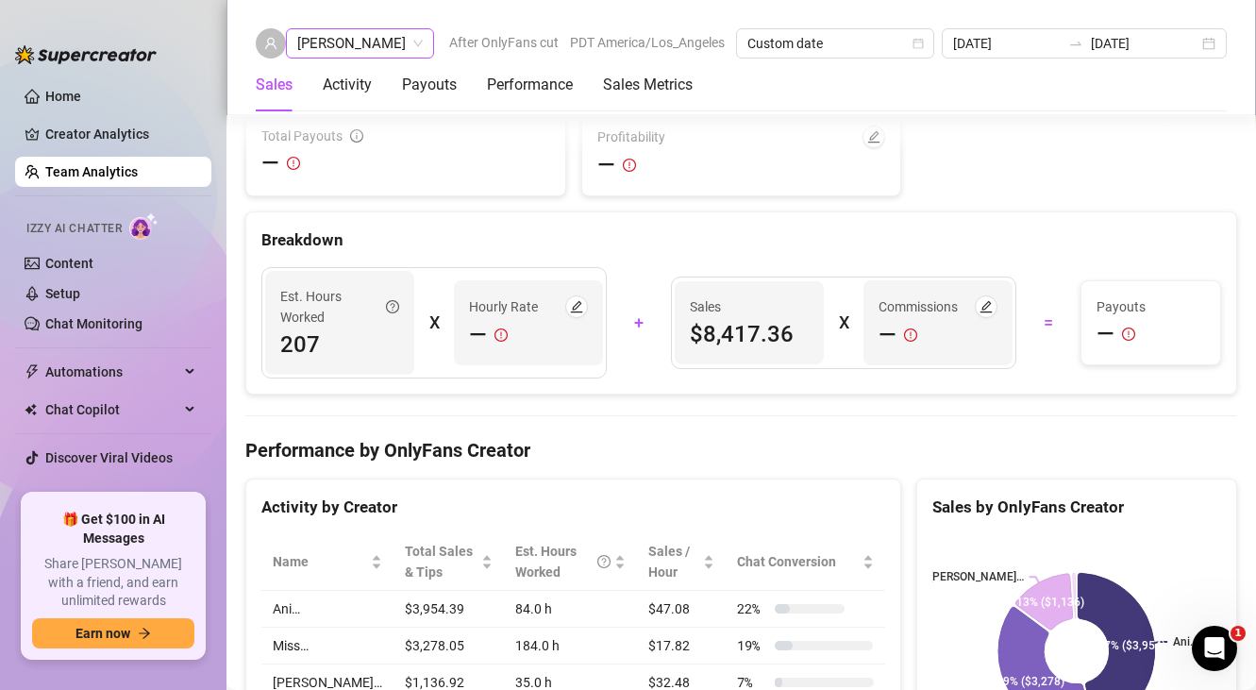
click at [343, 53] on span "[PERSON_NAME]" at bounding box center [359, 43] width 125 height 28
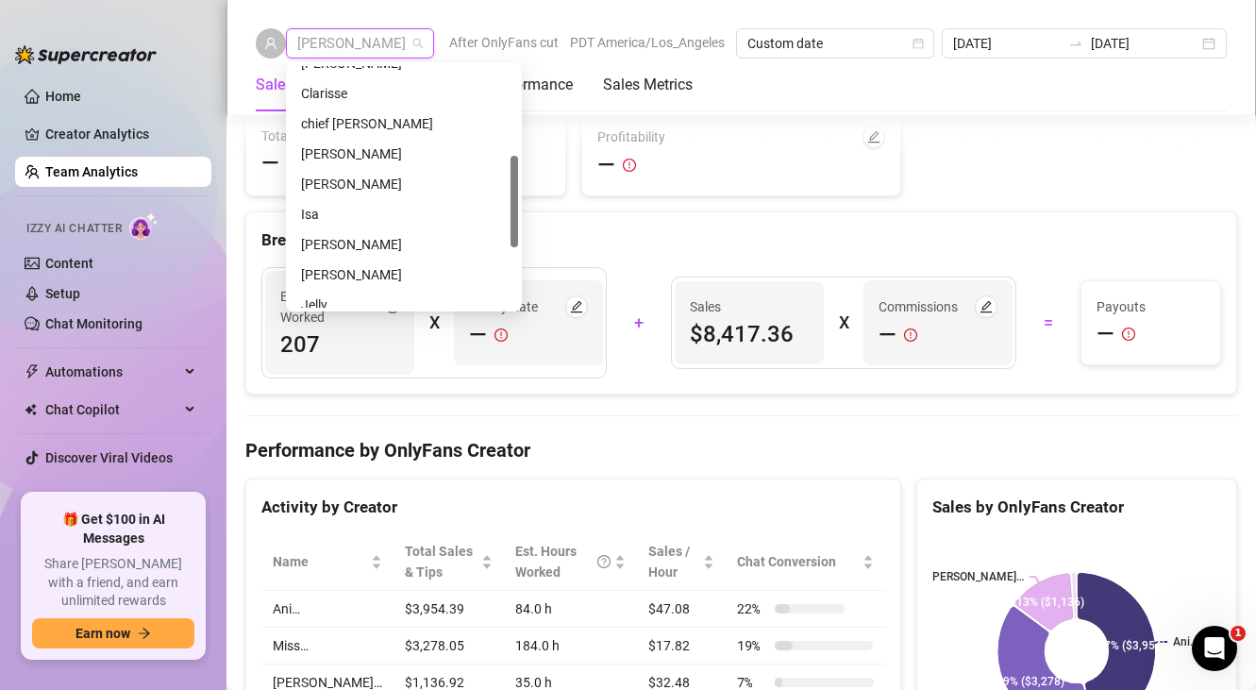
scroll to position [248, 0]
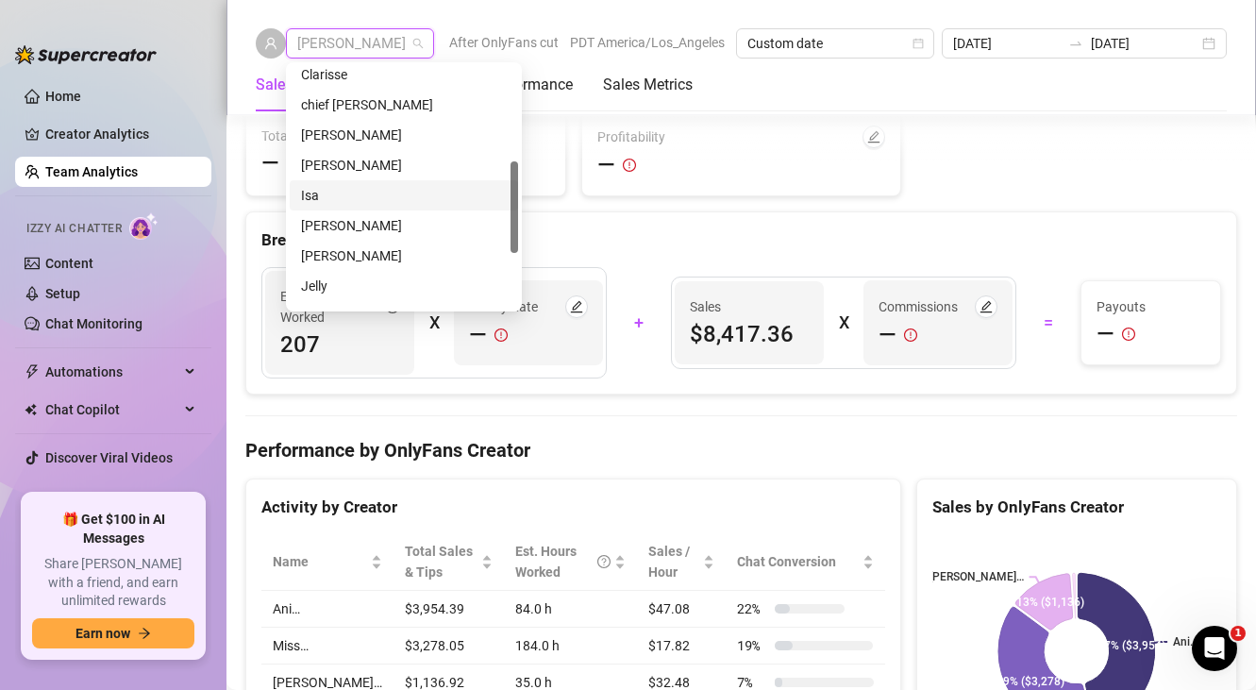
click at [345, 200] on div "Isa" at bounding box center [404, 195] width 206 height 21
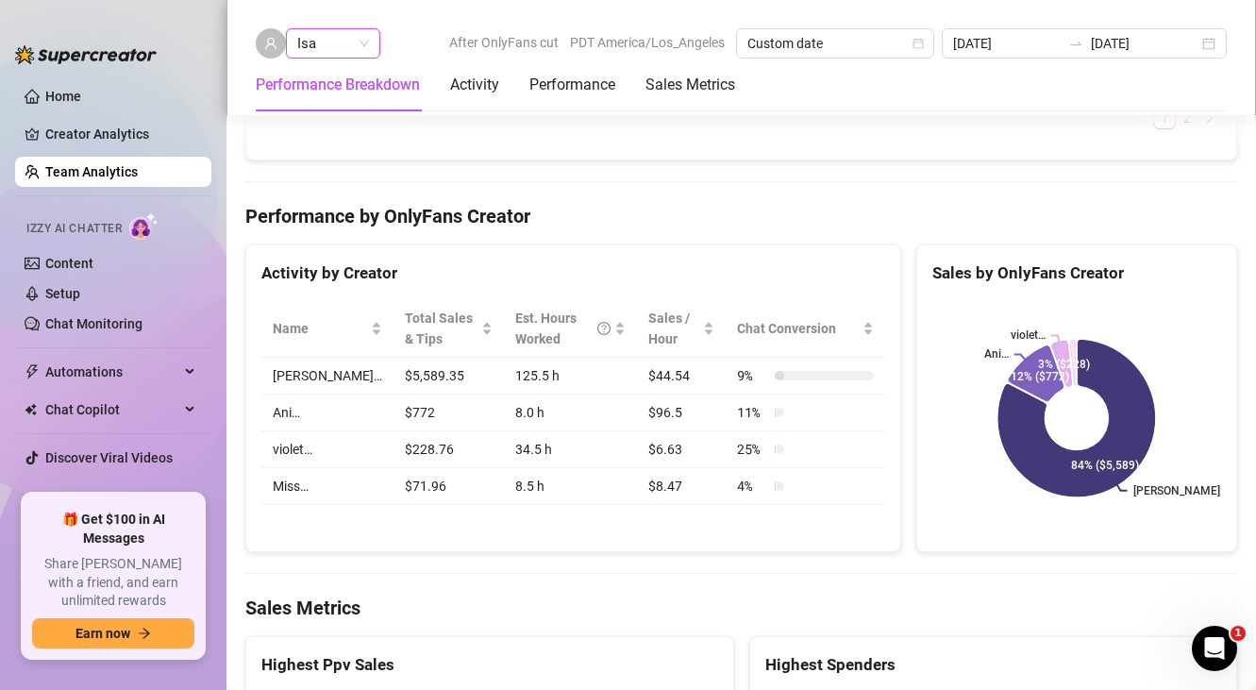
scroll to position [2012, 0]
click at [1060, 46] on input "[DATE]" at bounding box center [1007, 43] width 108 height 21
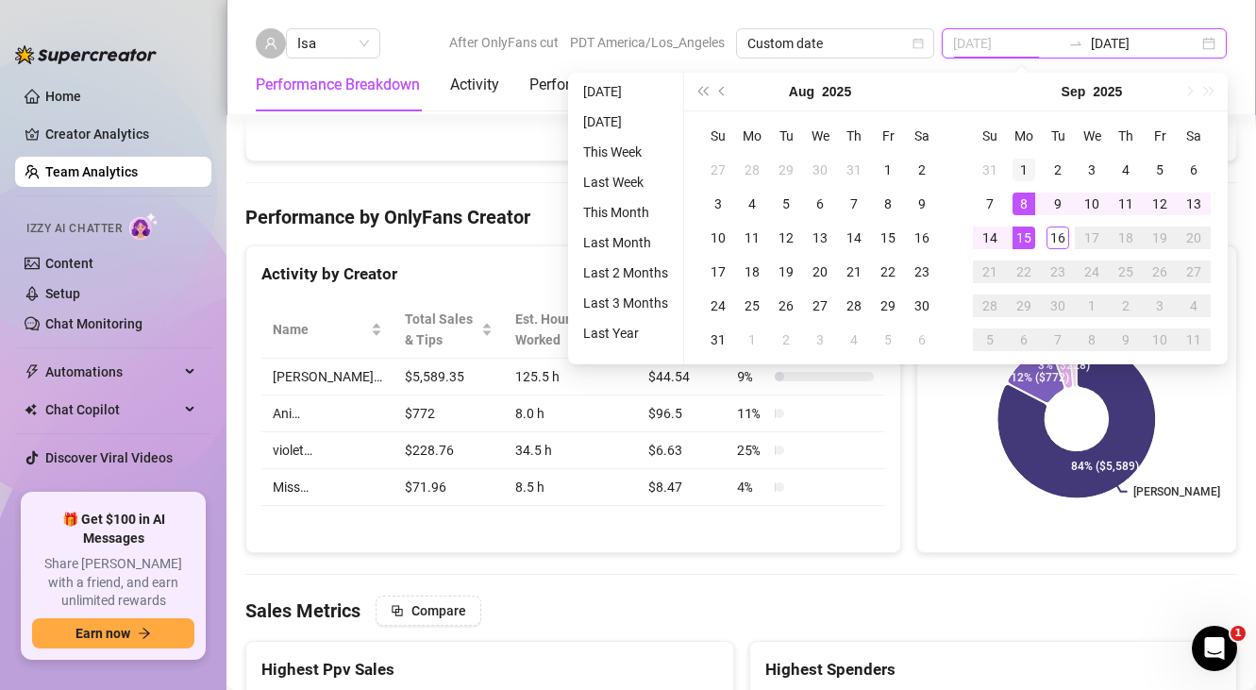
type input "[DATE]"
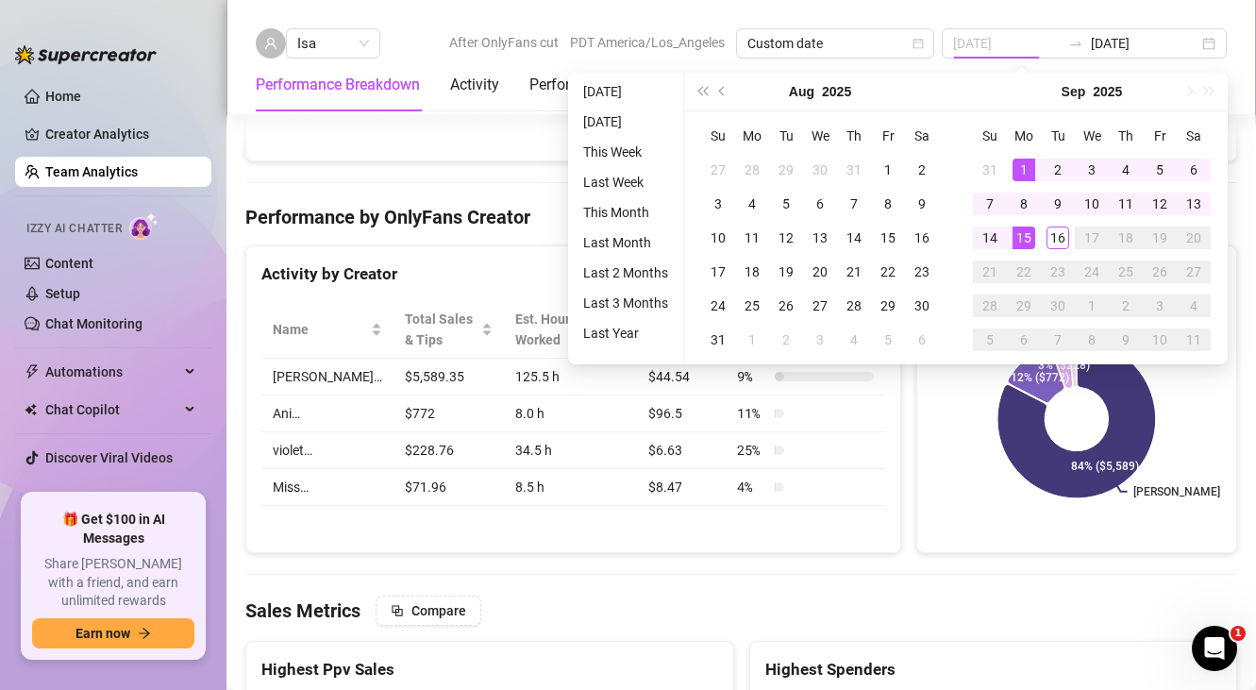
click at [1029, 171] on div "1" at bounding box center [1023, 169] width 23 height 23
click at [1021, 226] on div "15" at bounding box center [1023, 237] width 23 height 23
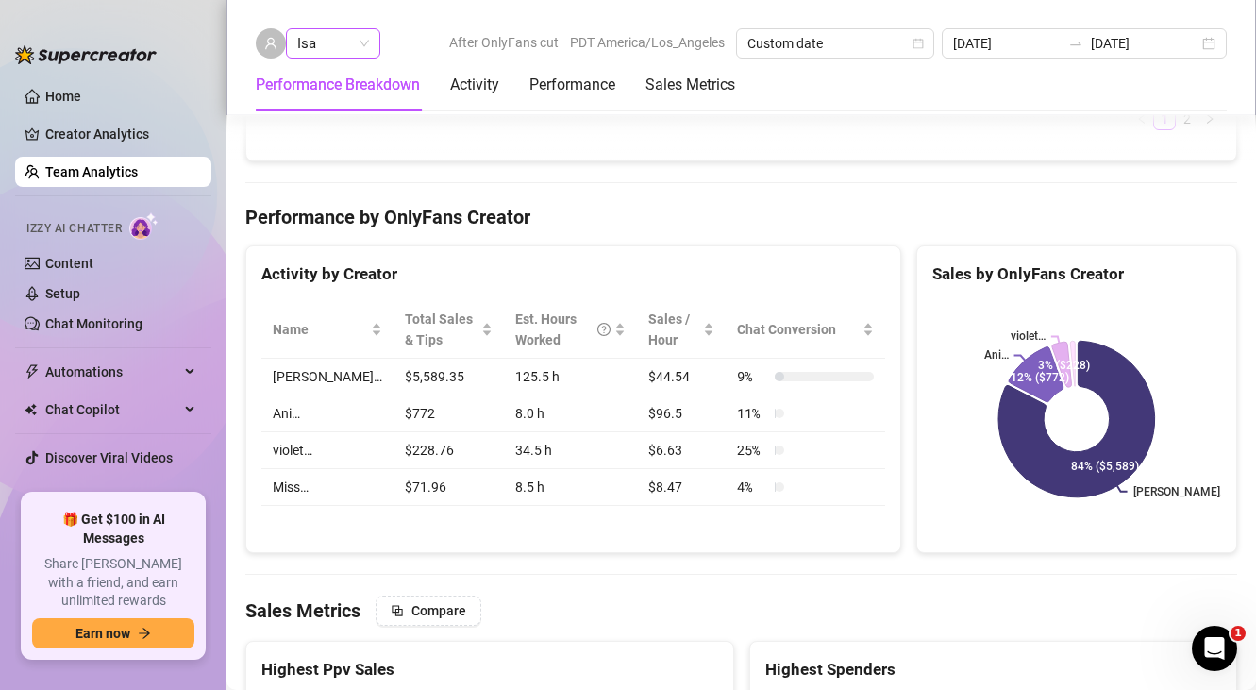
click at [347, 44] on span "Isa" at bounding box center [333, 43] width 72 height 28
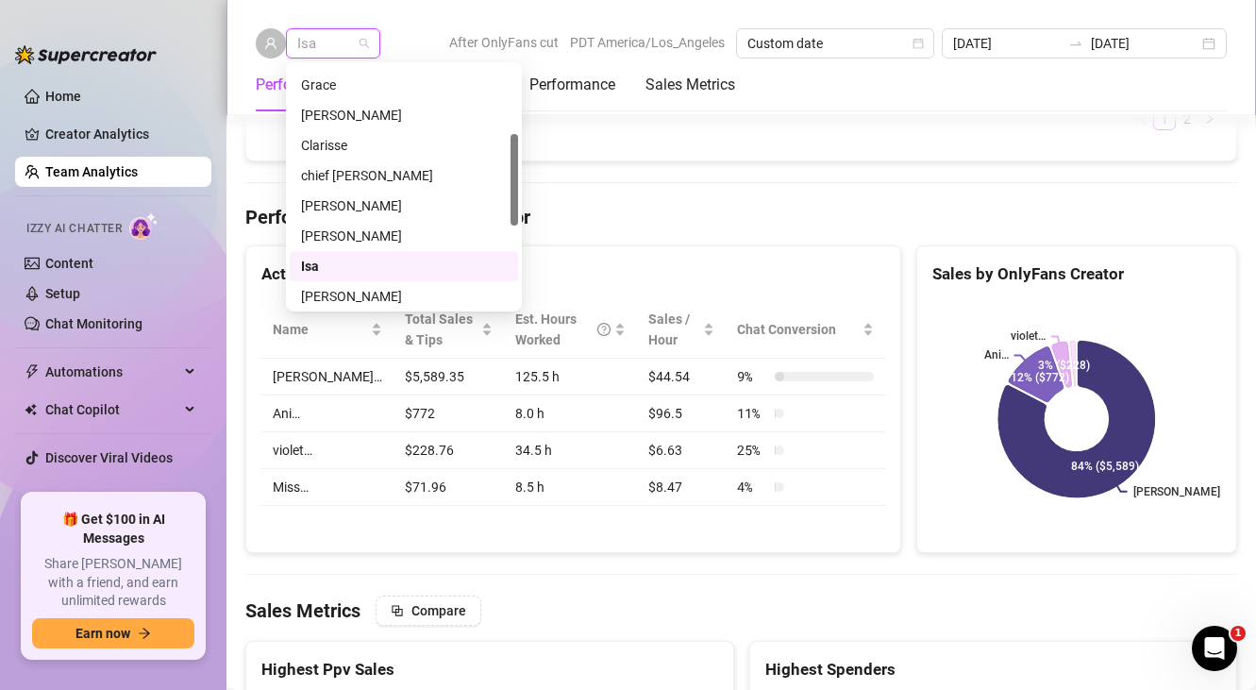
scroll to position [70, 0]
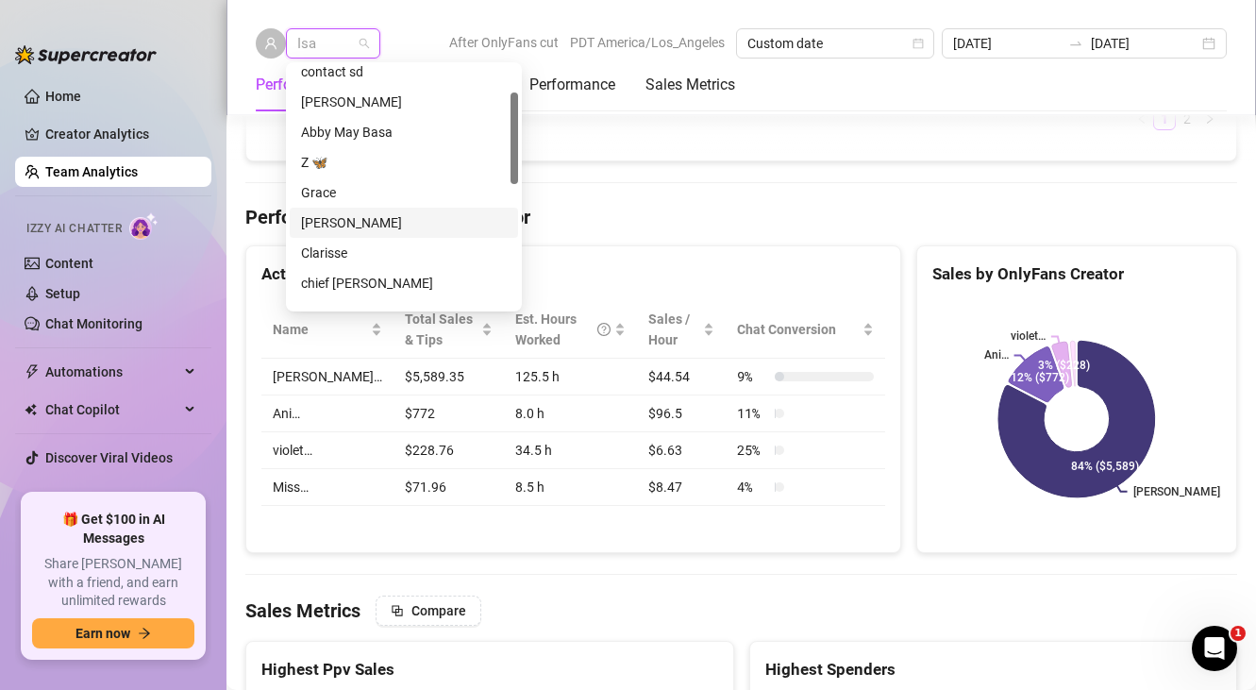
click at [344, 225] on div "[PERSON_NAME]" at bounding box center [404, 222] width 206 height 21
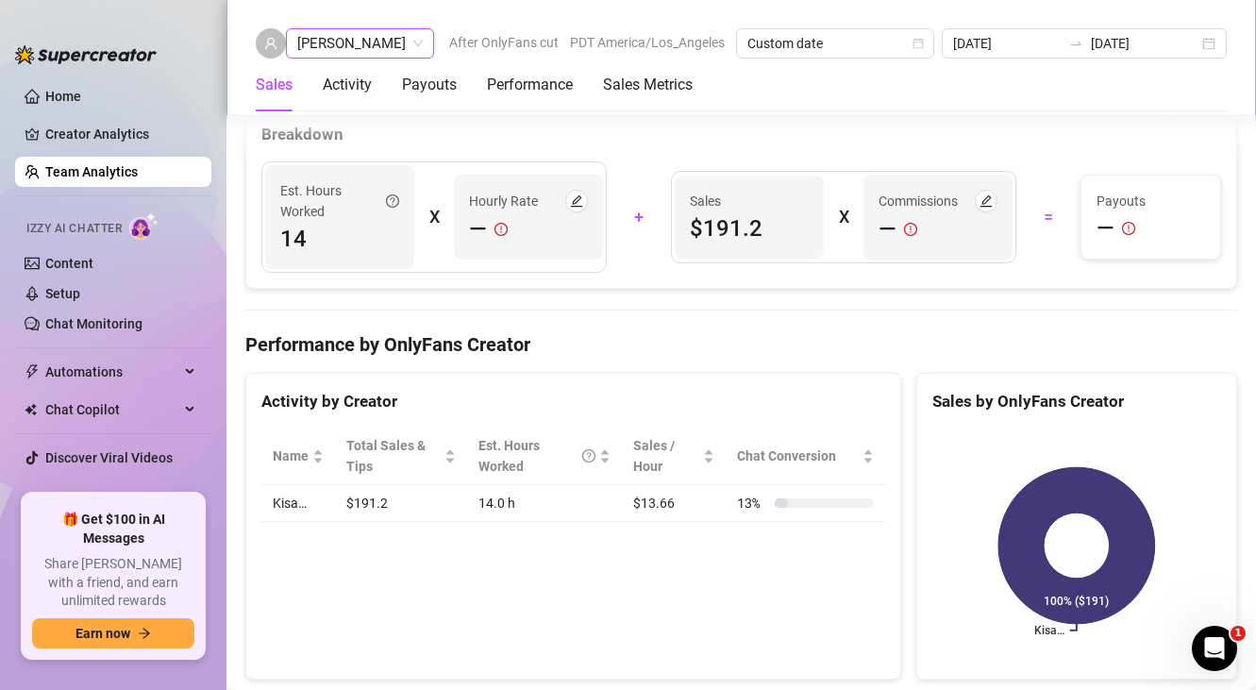
scroll to position [2088, 0]
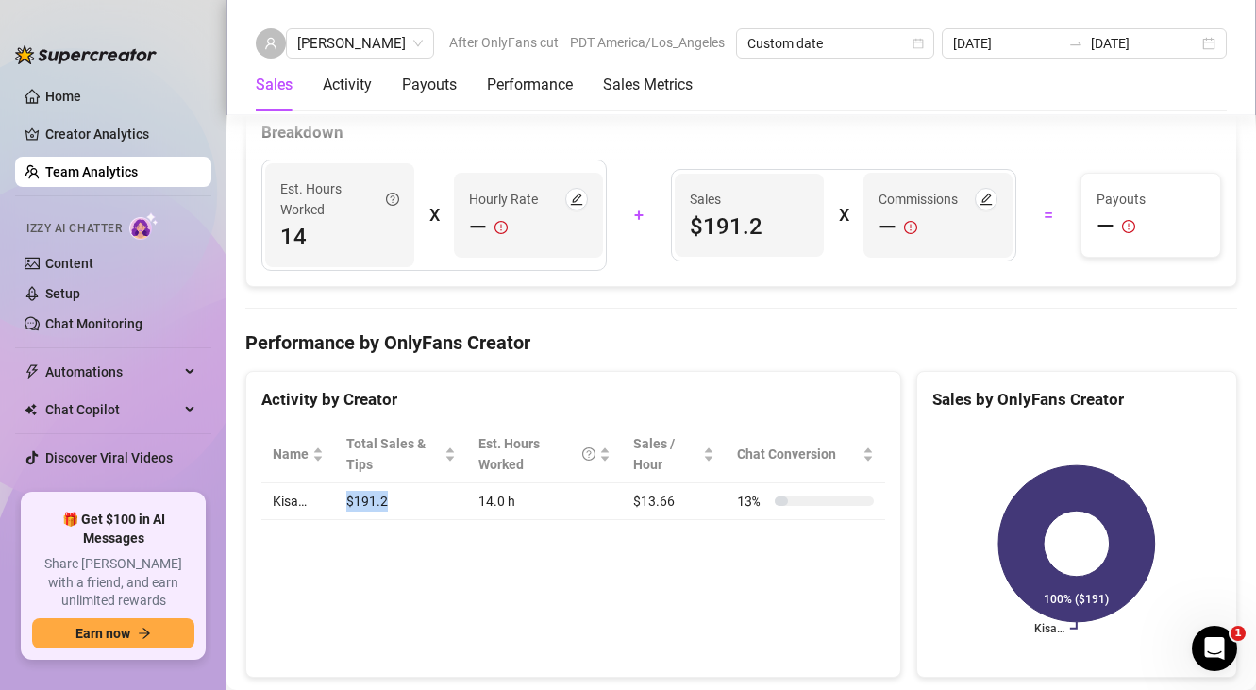
drag, startPoint x: 344, startPoint y: 488, endPoint x: 431, endPoint y: 488, distance: 86.8
click at [431, 488] on td "$191.2" at bounding box center [401, 501] width 132 height 37
copy td "$191.2"
click at [1110, 54] on div "[DATE] [DATE]" at bounding box center [1084, 43] width 285 height 30
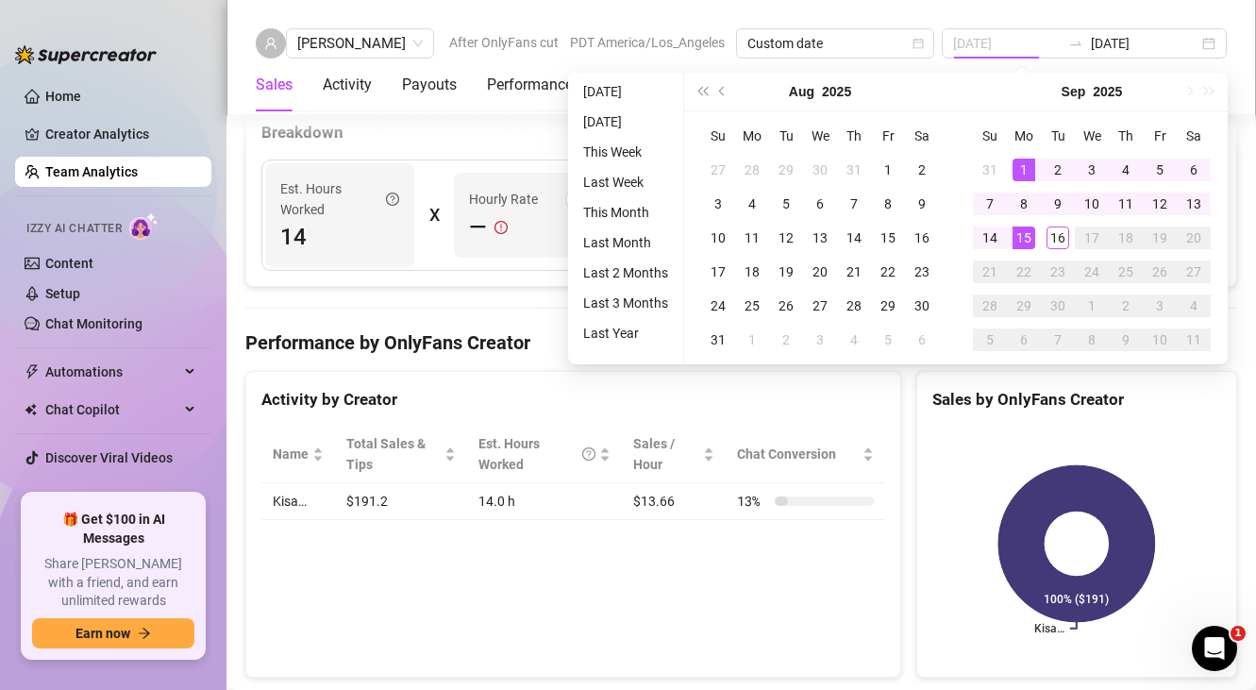
click at [1022, 167] on div "1" at bounding box center [1023, 169] width 23 height 23
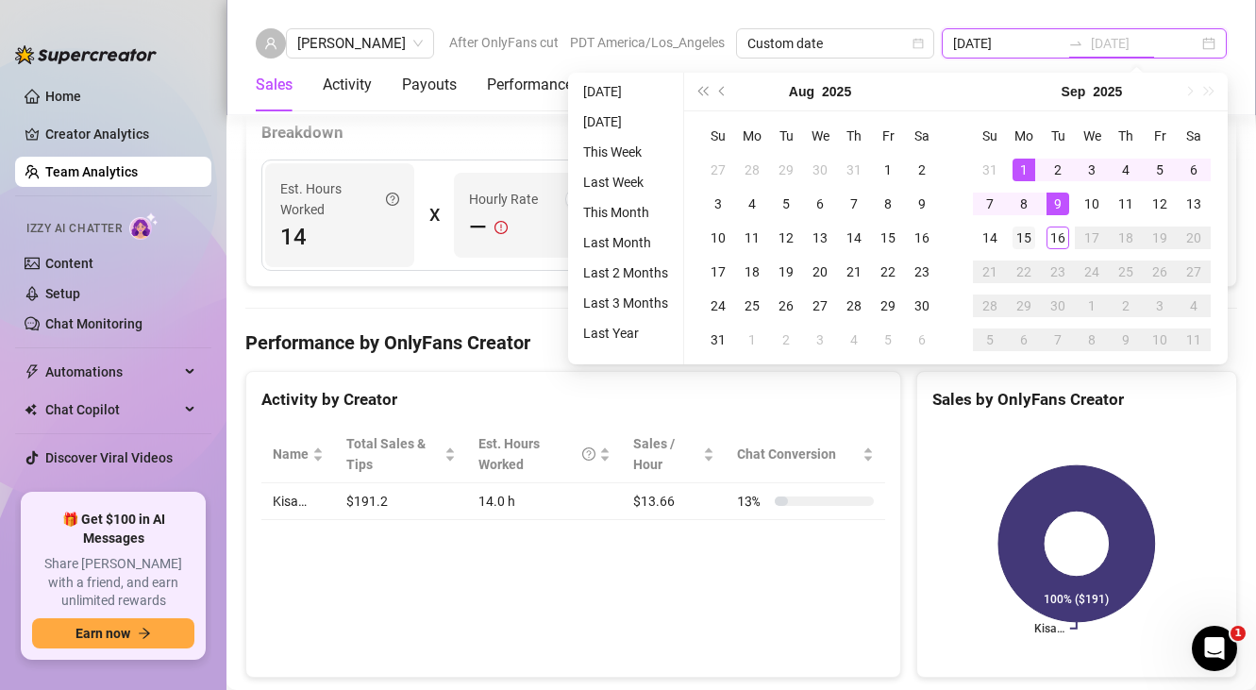
type input "[DATE]"
click at [1025, 236] on div "15" at bounding box center [1023, 237] width 23 height 23
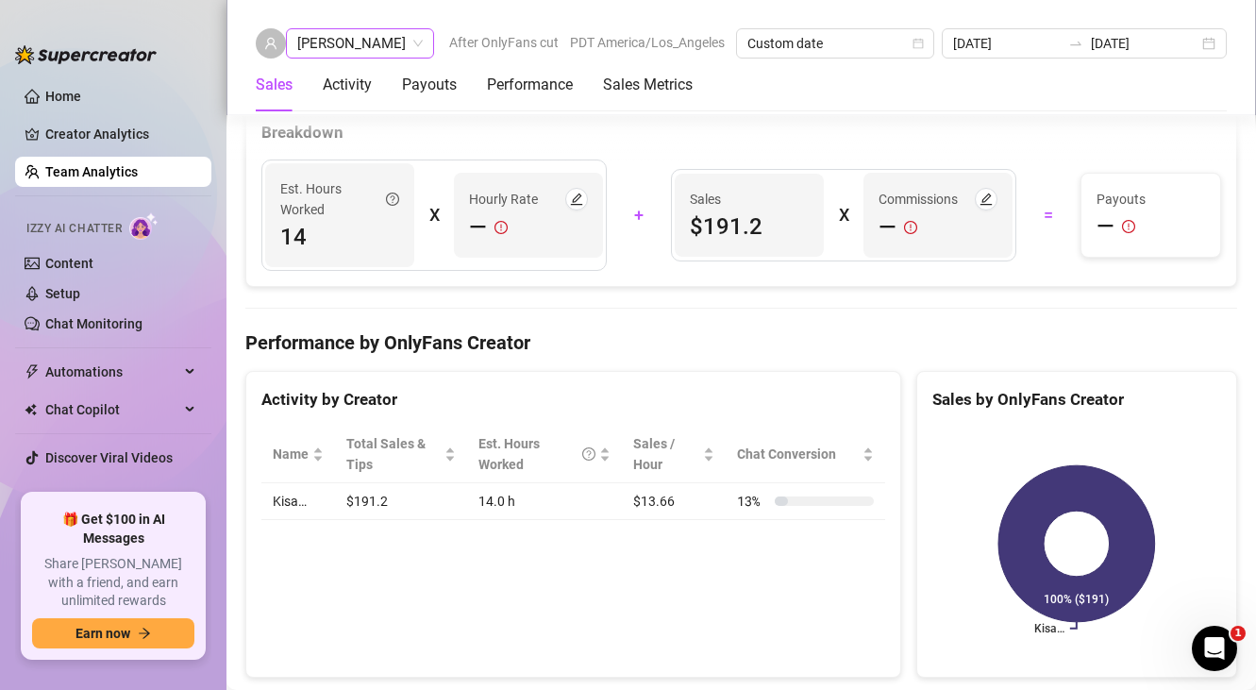
click at [341, 34] on span "[PERSON_NAME]" at bounding box center [359, 43] width 125 height 28
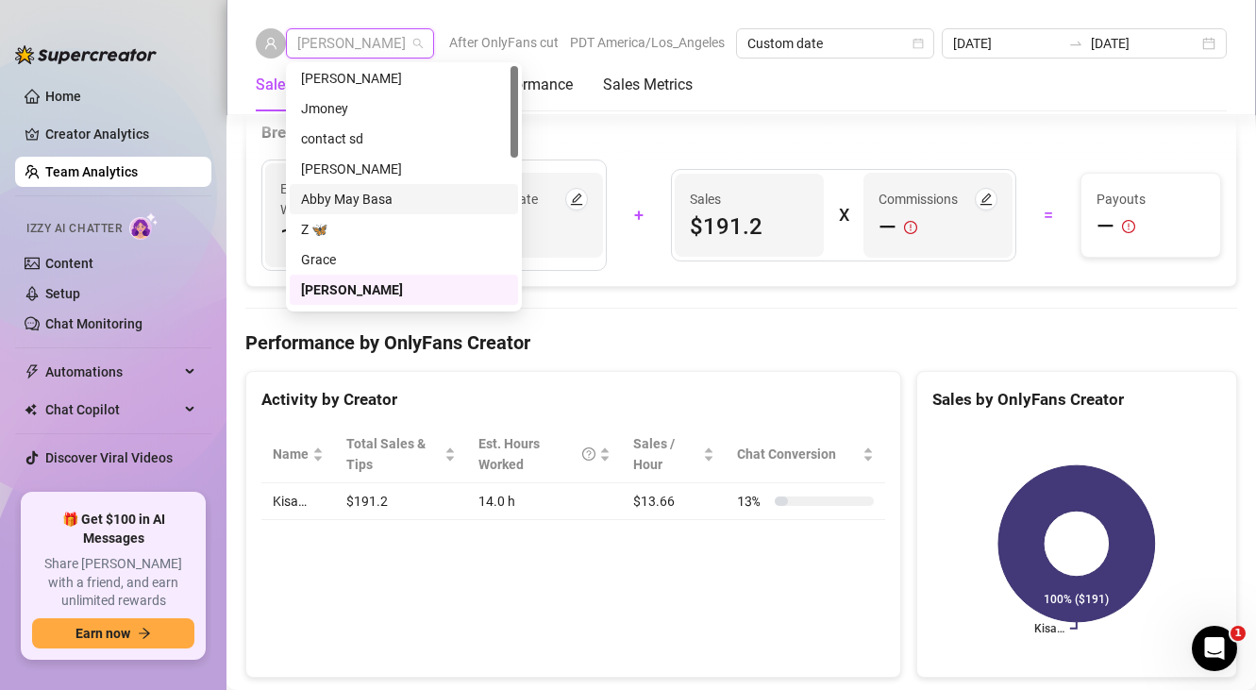
scroll to position [0, 0]
click at [349, 170] on div "[PERSON_NAME]" at bounding box center [404, 171] width 206 height 21
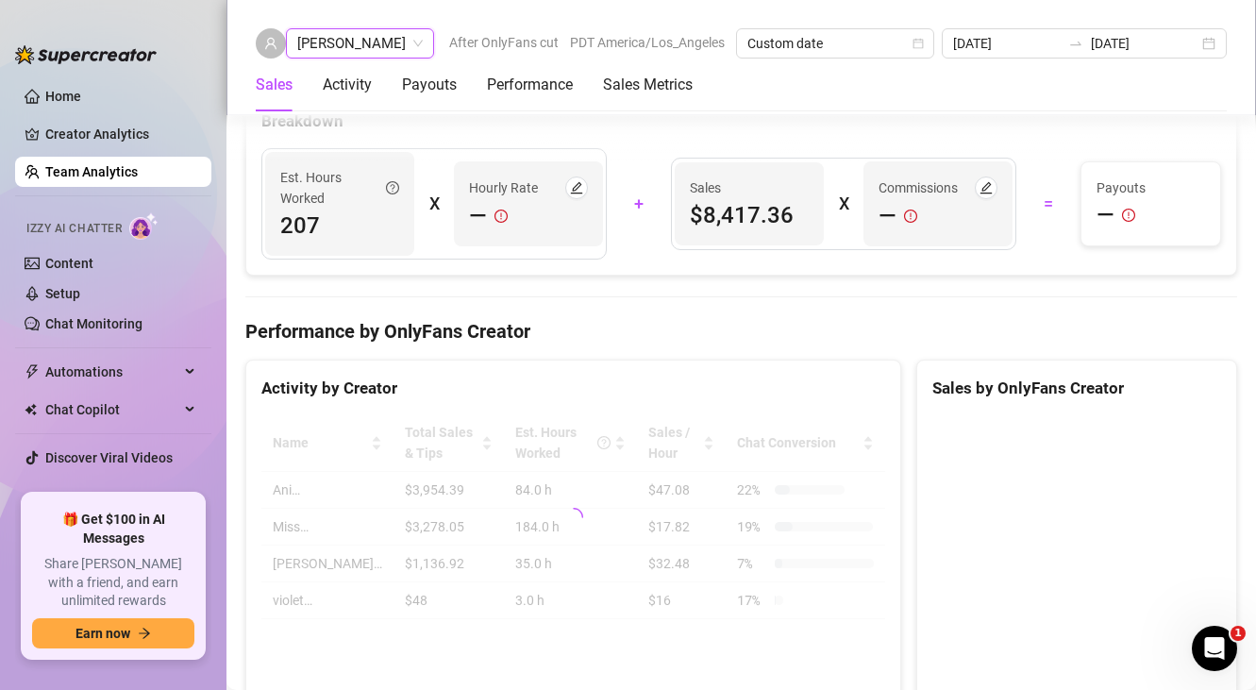
scroll to position [2507, 0]
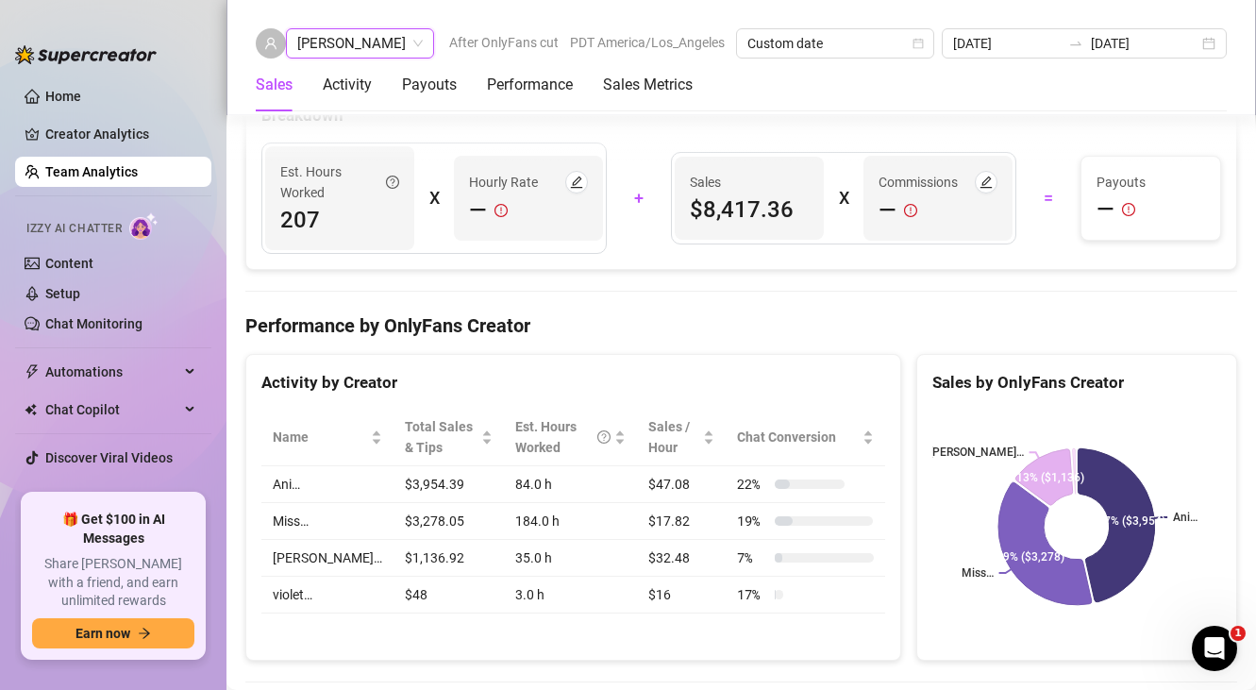
click at [363, 28] on div "[PERSON_NAME]" at bounding box center [360, 43] width 148 height 30
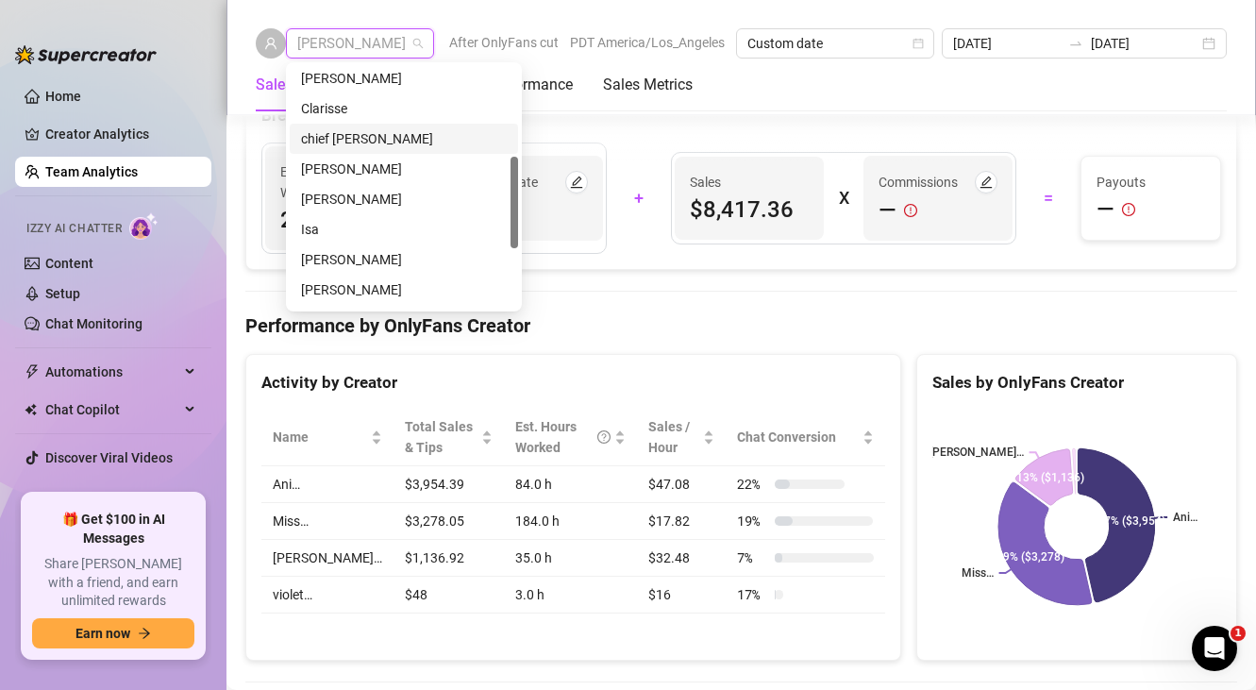
scroll to position [243, 0]
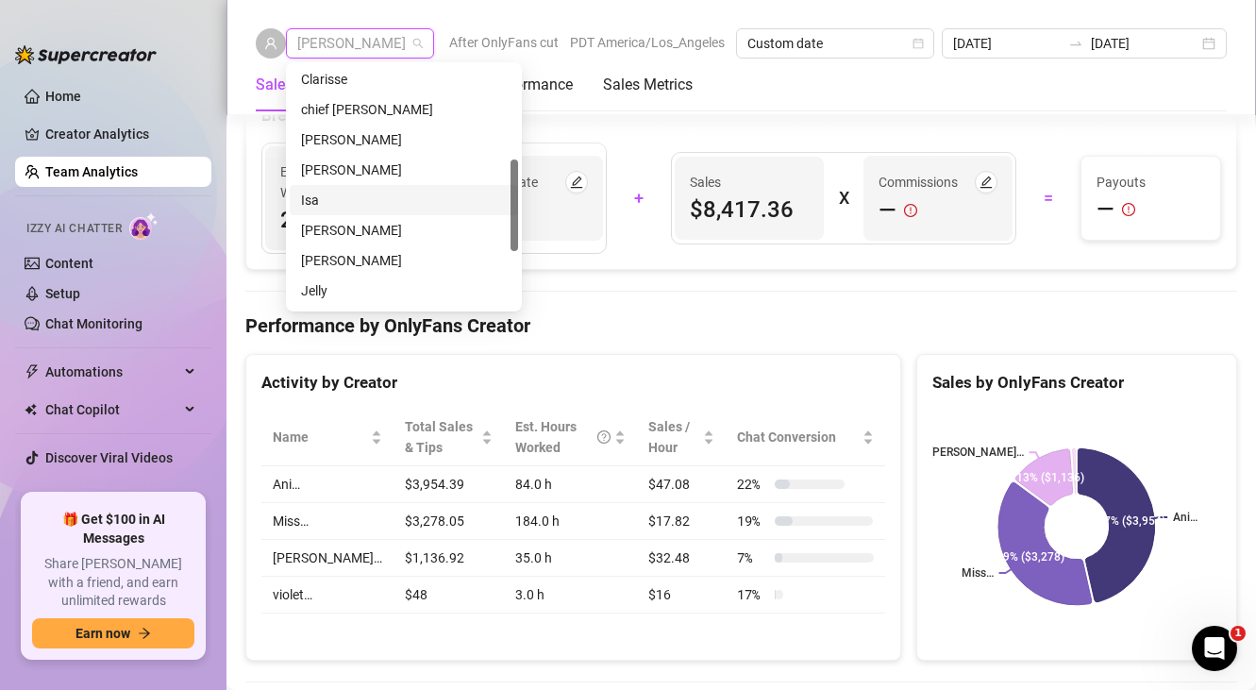
click at [344, 202] on div "Isa" at bounding box center [404, 200] width 206 height 21
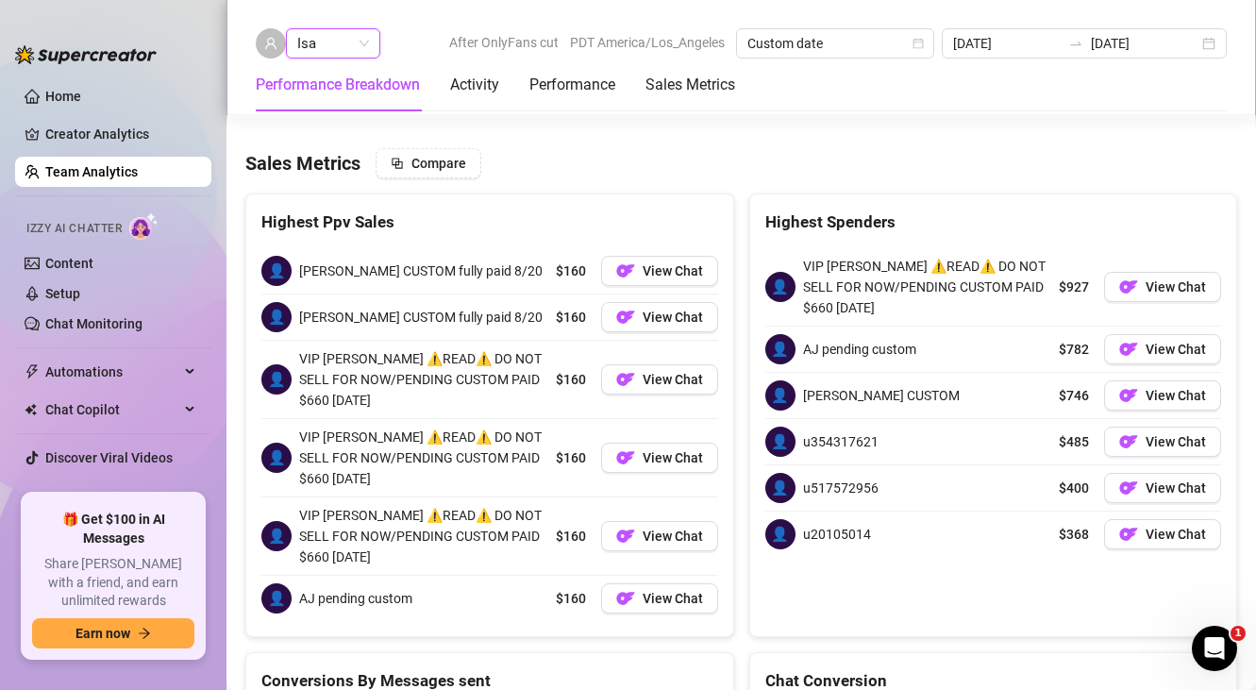
scroll to position [2028, 0]
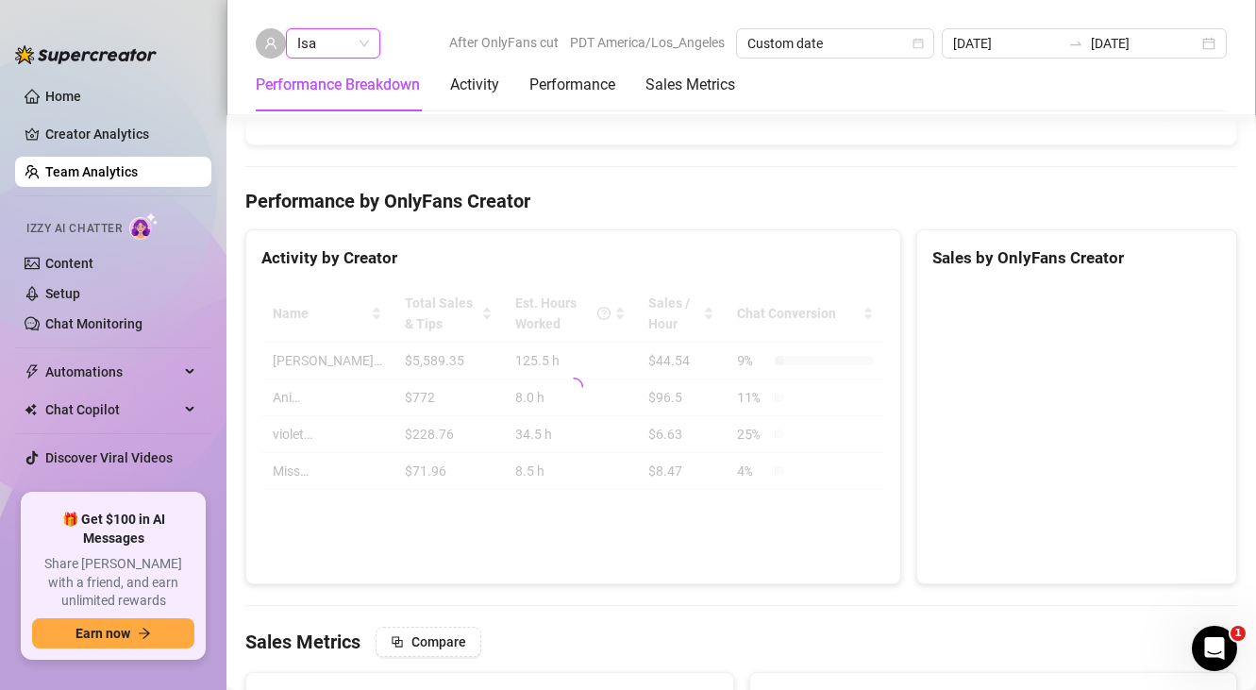
click at [359, 50] on span "Isa" at bounding box center [333, 43] width 72 height 28
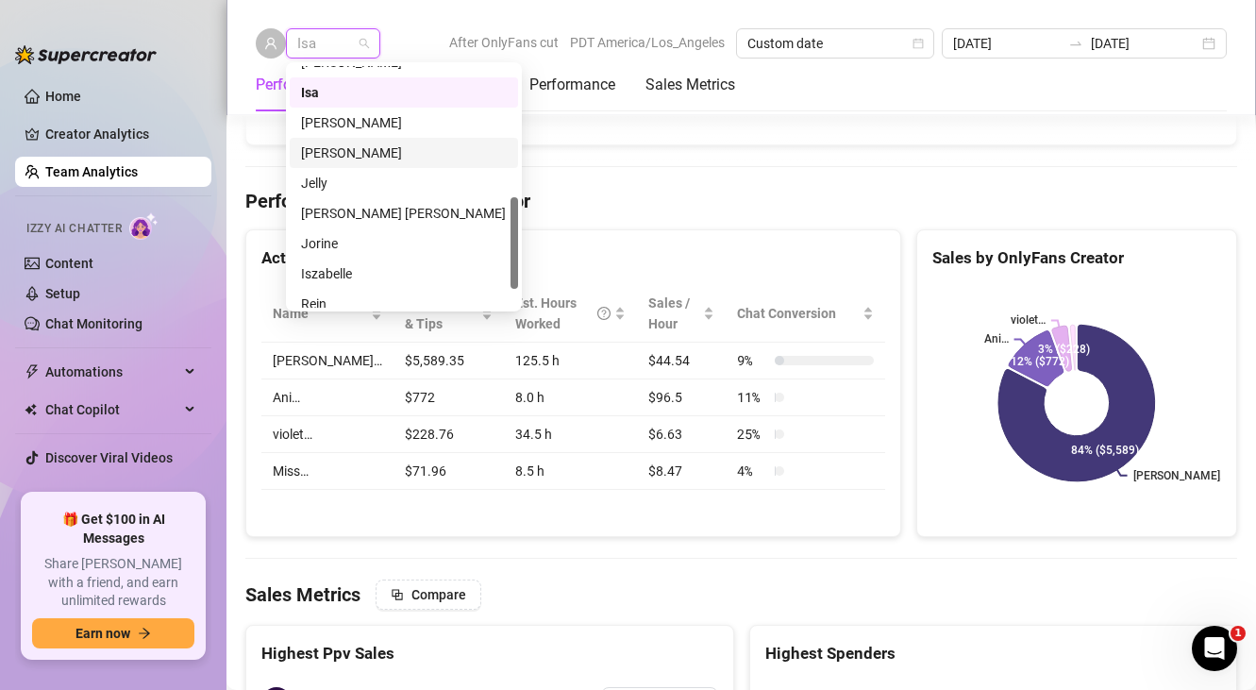
scroll to position [362, 0]
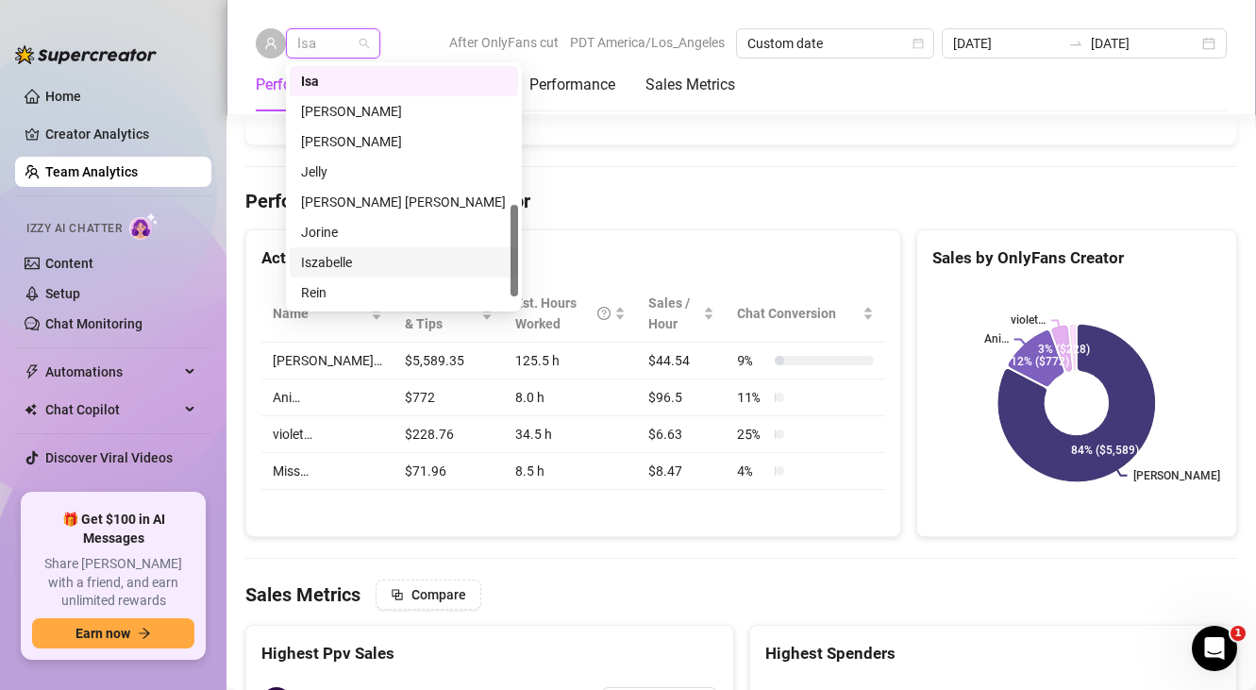
click at [360, 260] on div "Iszabelle" at bounding box center [404, 262] width 206 height 21
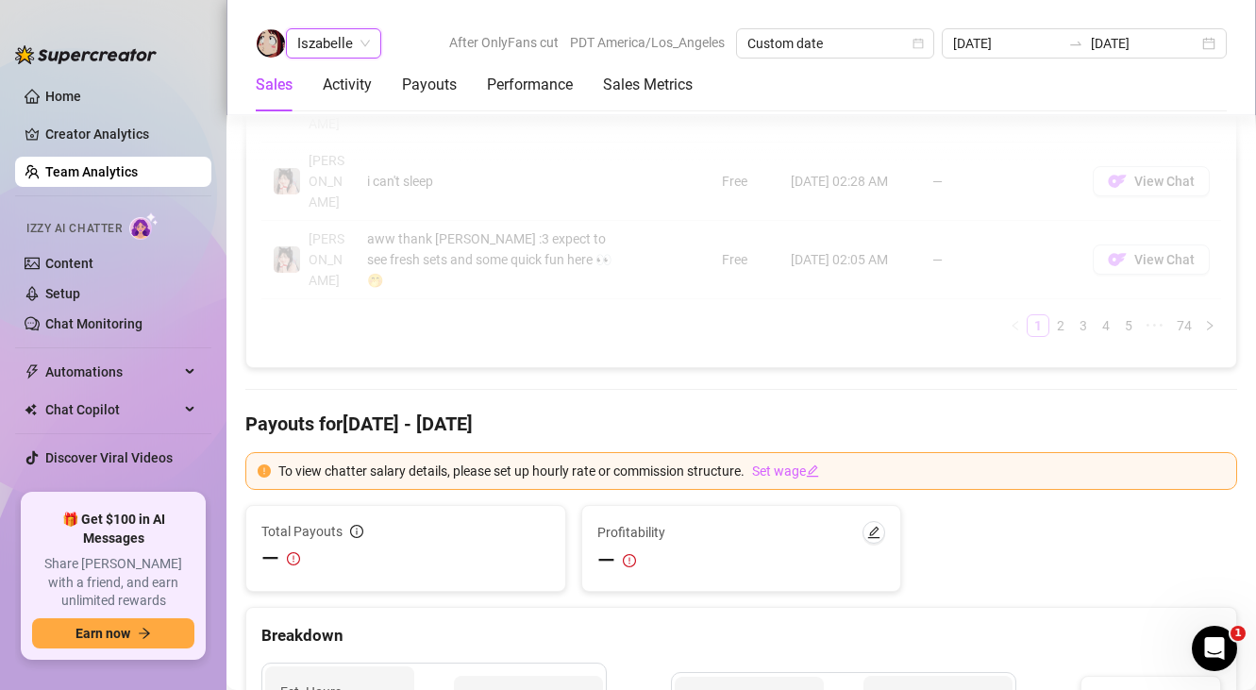
scroll to position [2416, 0]
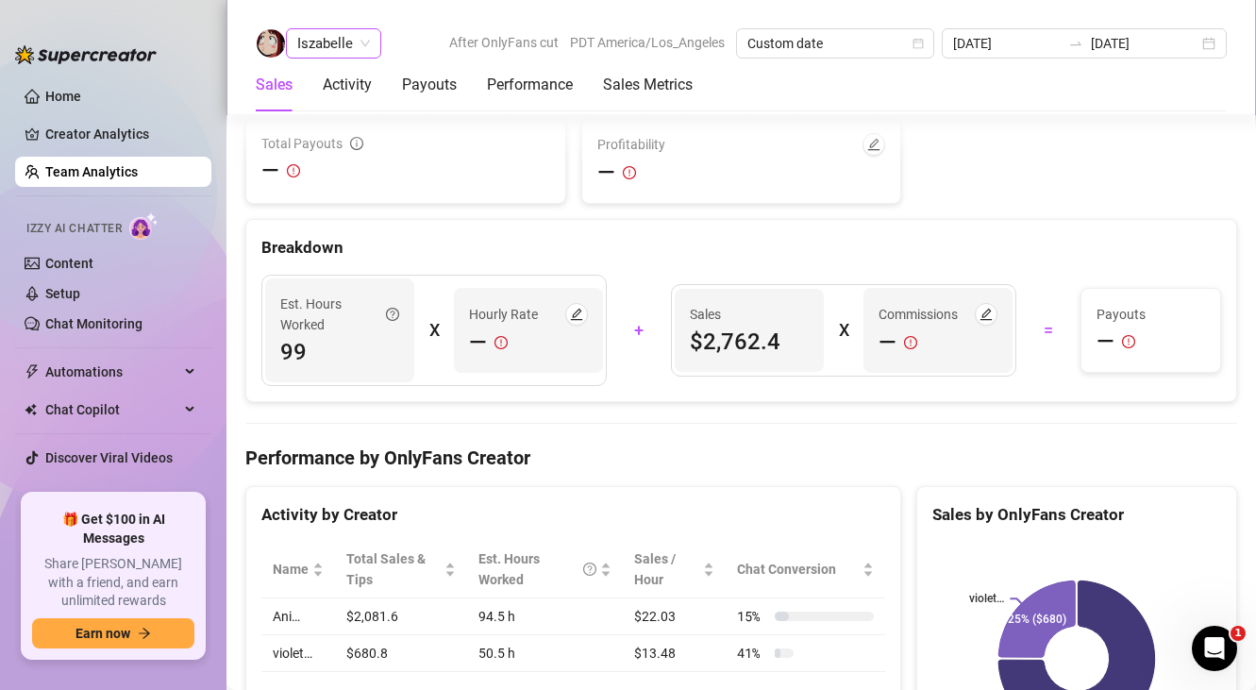
click at [342, 43] on span "Iszabelle" at bounding box center [333, 43] width 73 height 28
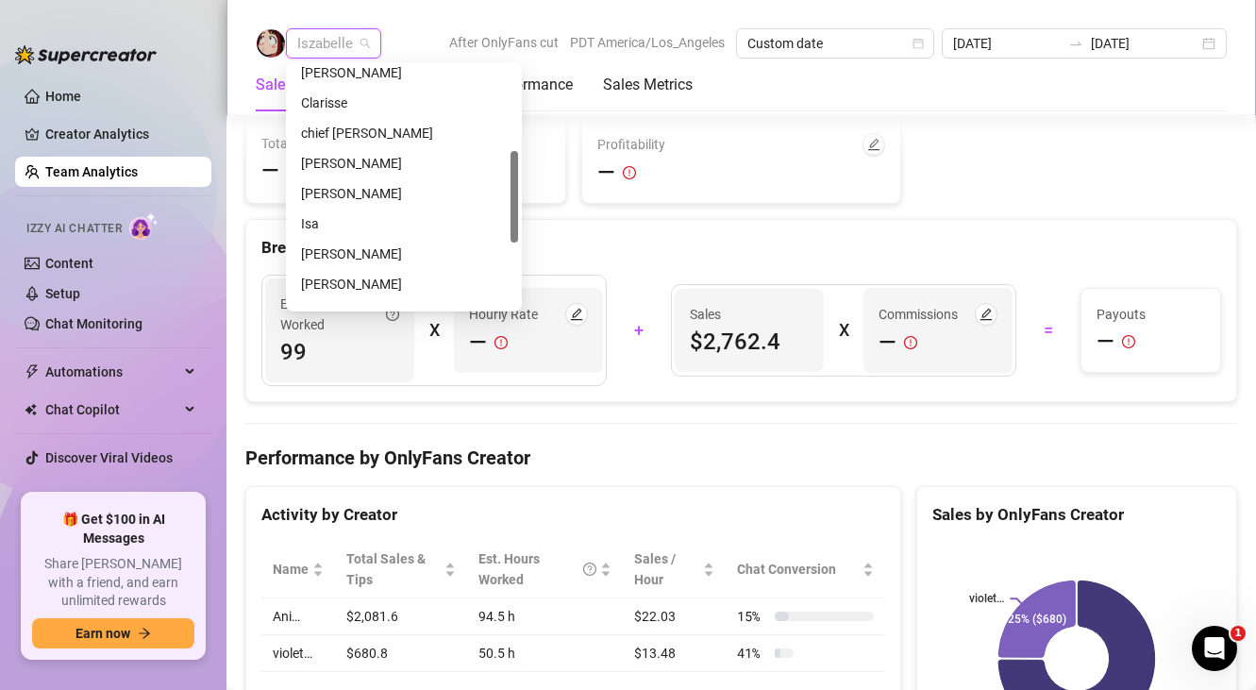
scroll to position [222, 0]
click at [355, 163] on div "[PERSON_NAME]" at bounding box center [404, 161] width 206 height 21
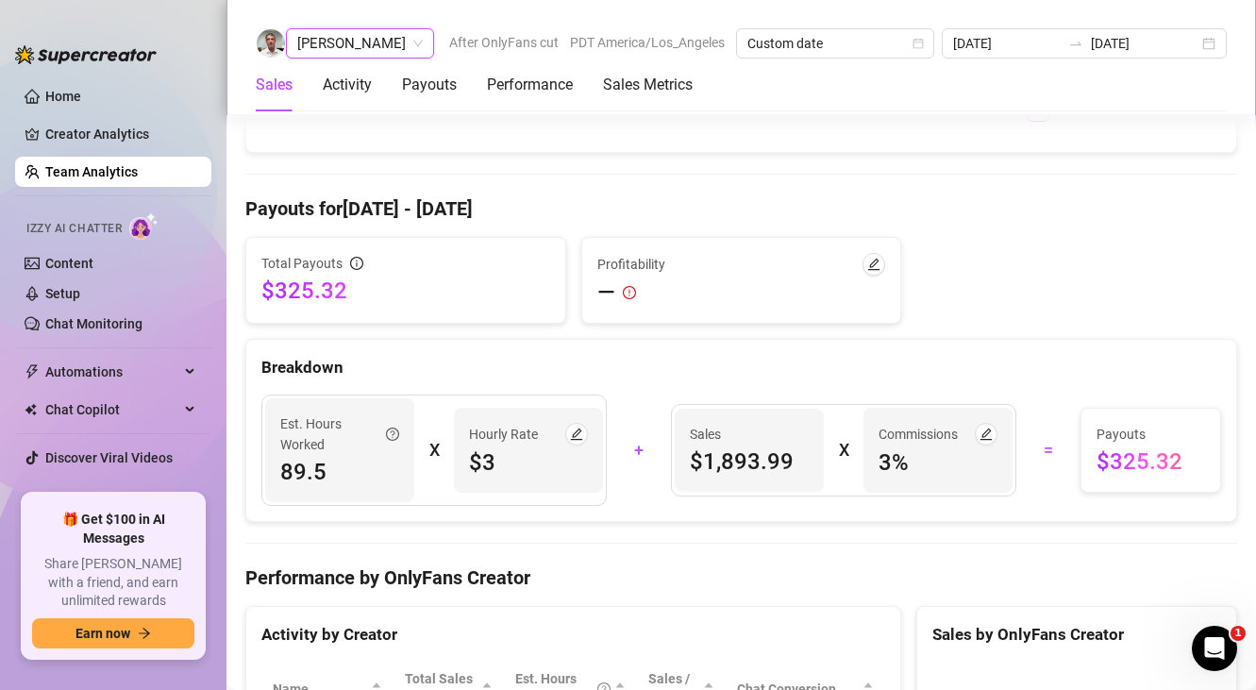
scroll to position [2354, 0]
